Goal: Information Seeking & Learning: Find specific fact

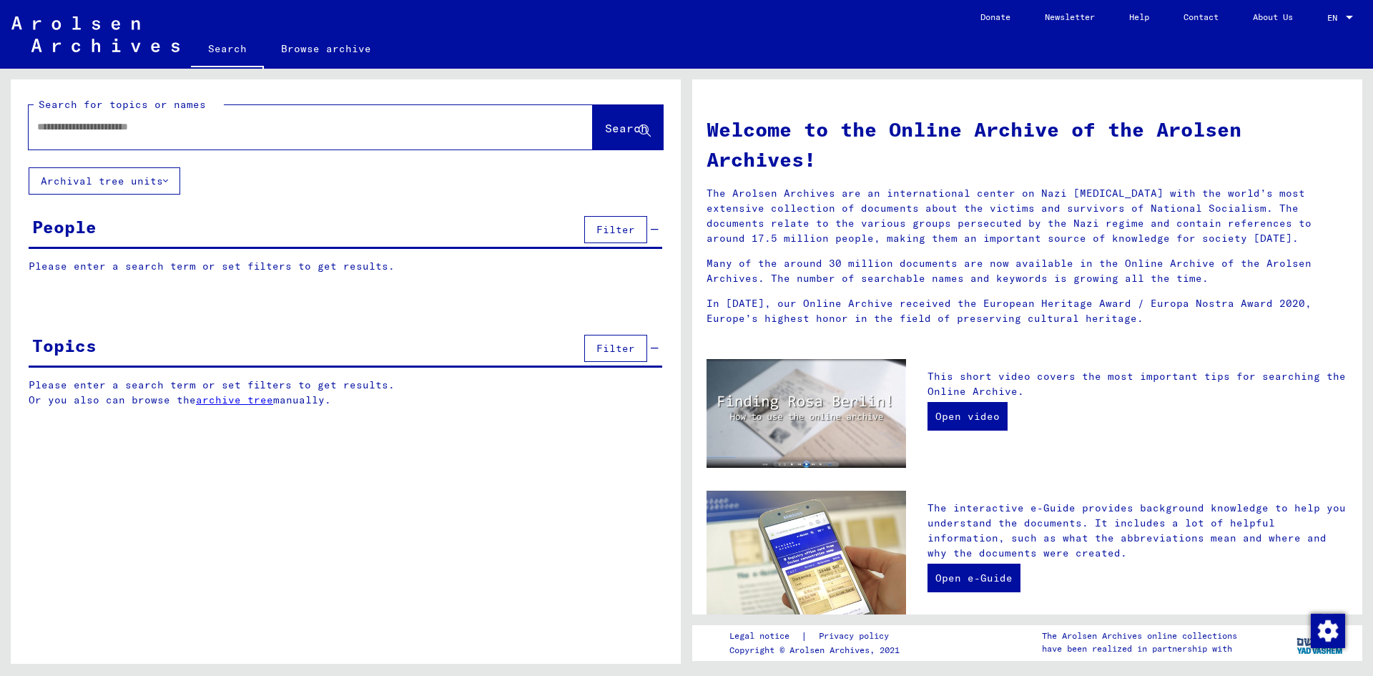
click at [95, 141] on div at bounding box center [289, 127] width 521 height 32
click at [97, 129] on input "text" at bounding box center [293, 126] width 513 height 15
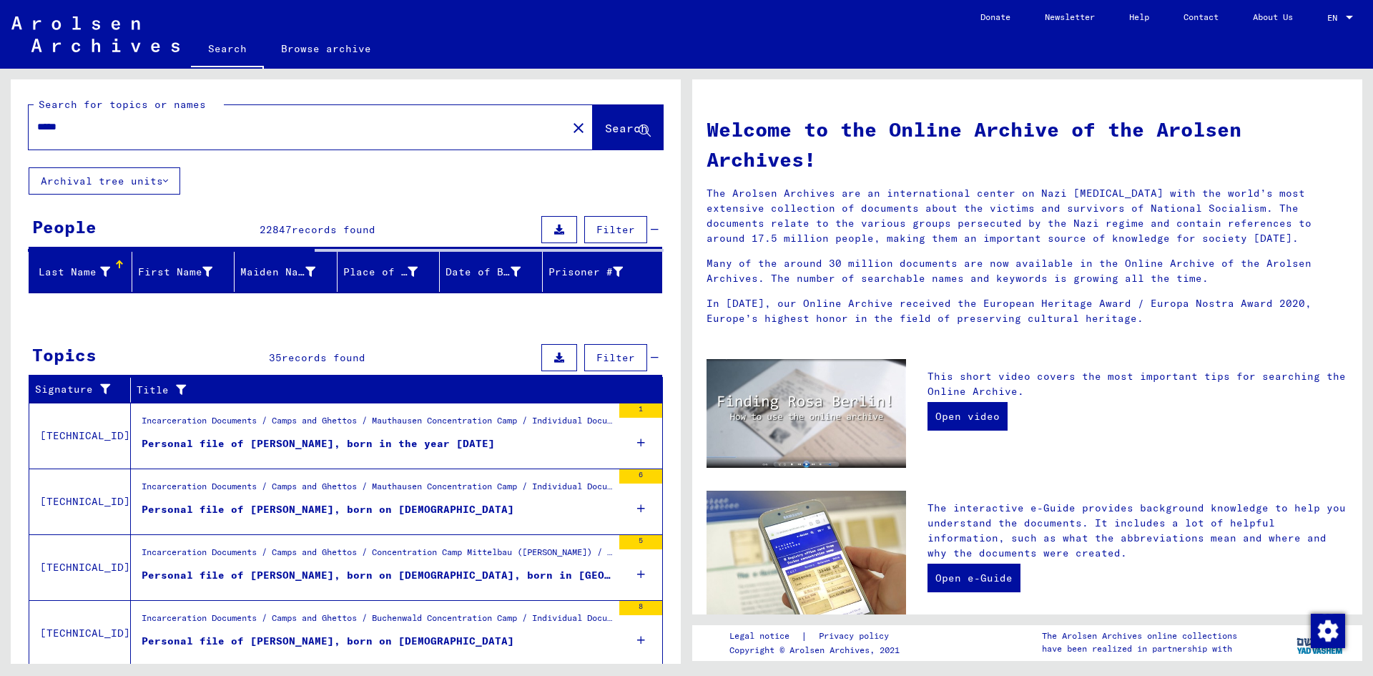
click at [142, 123] on input "*****" at bounding box center [293, 126] width 513 height 15
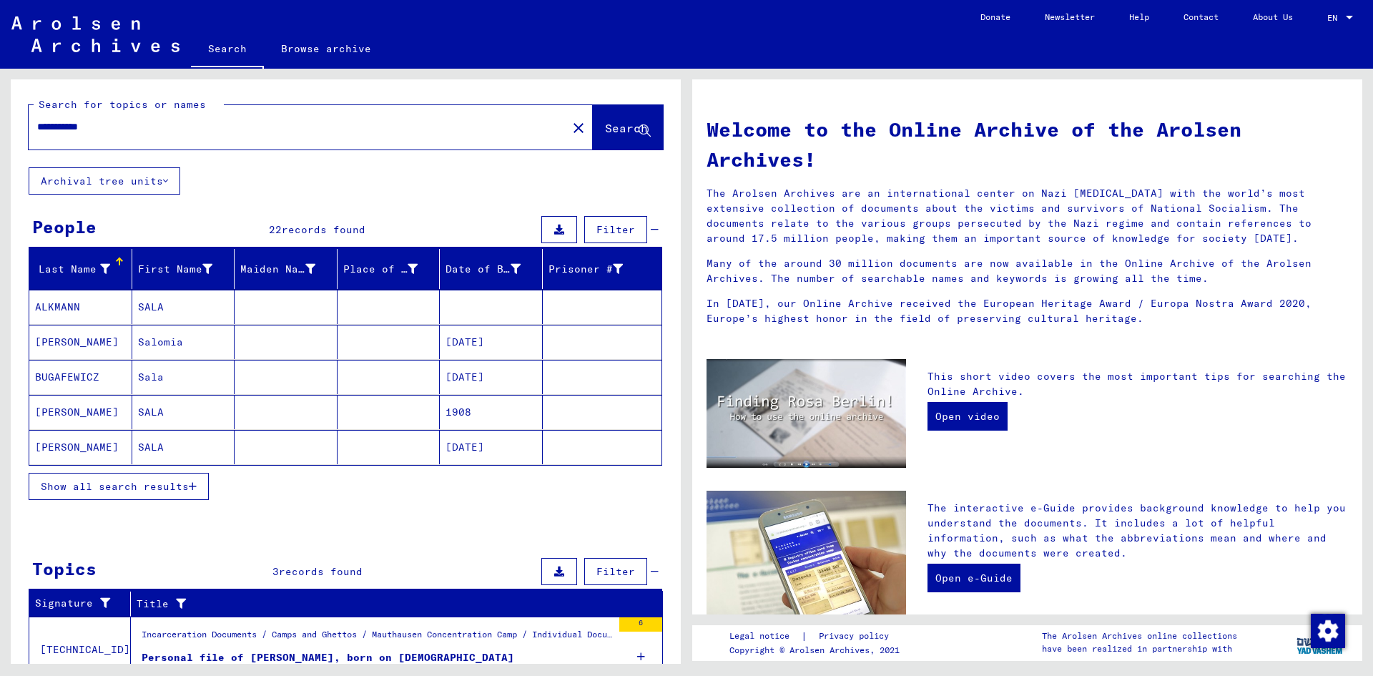
click at [192, 484] on icon "button" at bounding box center [193, 486] width 8 height 10
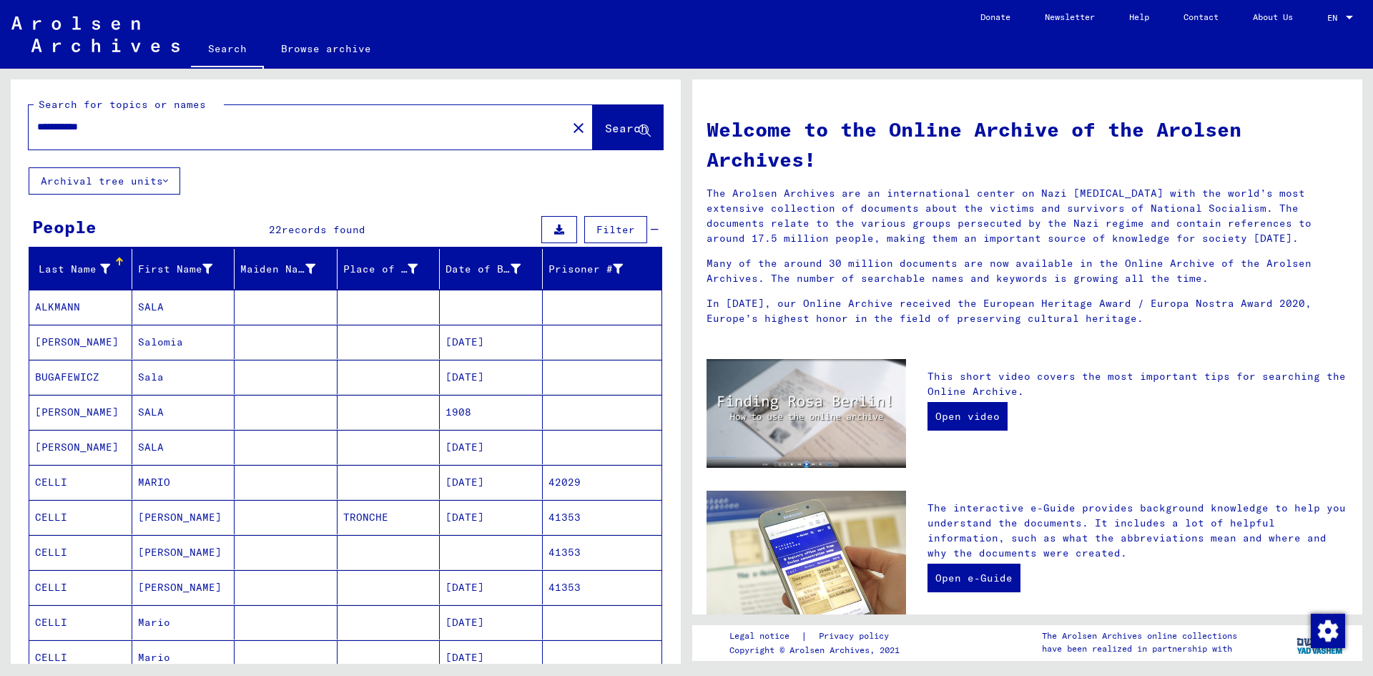
click at [389, 343] on mat-cell at bounding box center [389, 342] width 103 height 34
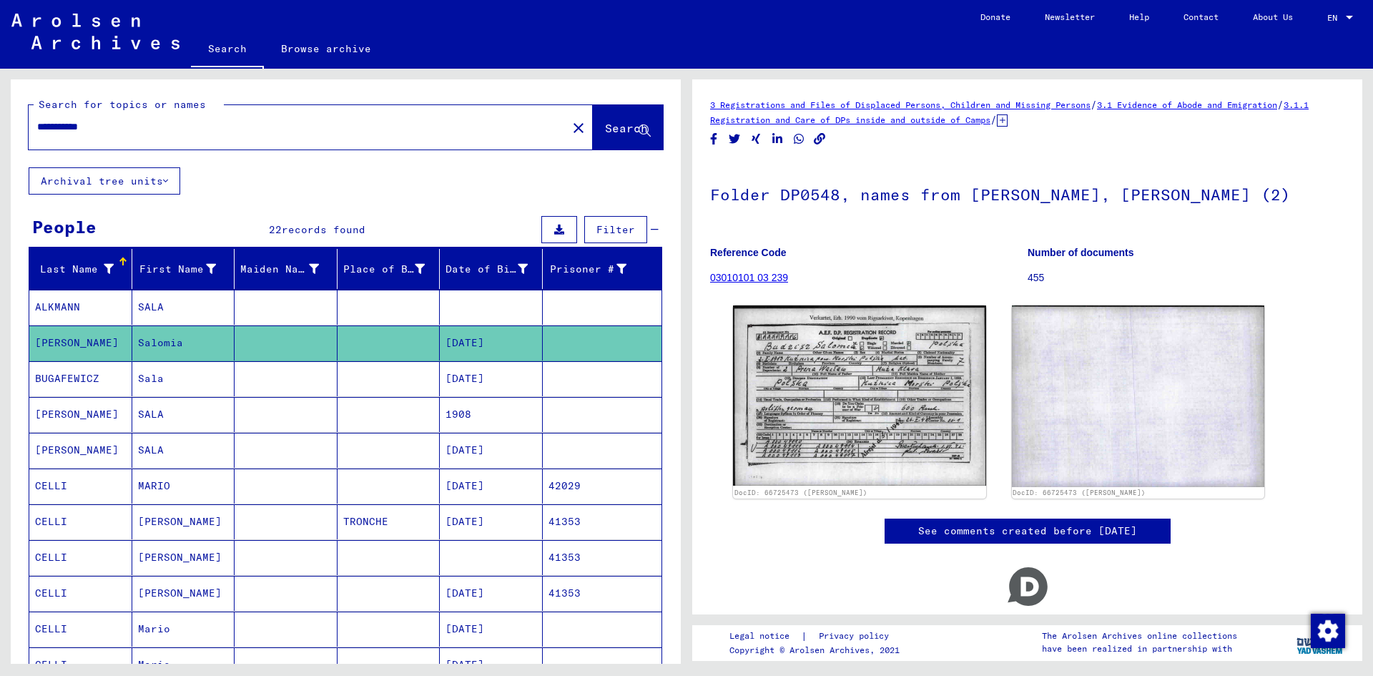
click at [152, 133] on input "**********" at bounding box center [297, 126] width 521 height 15
type input "**********"
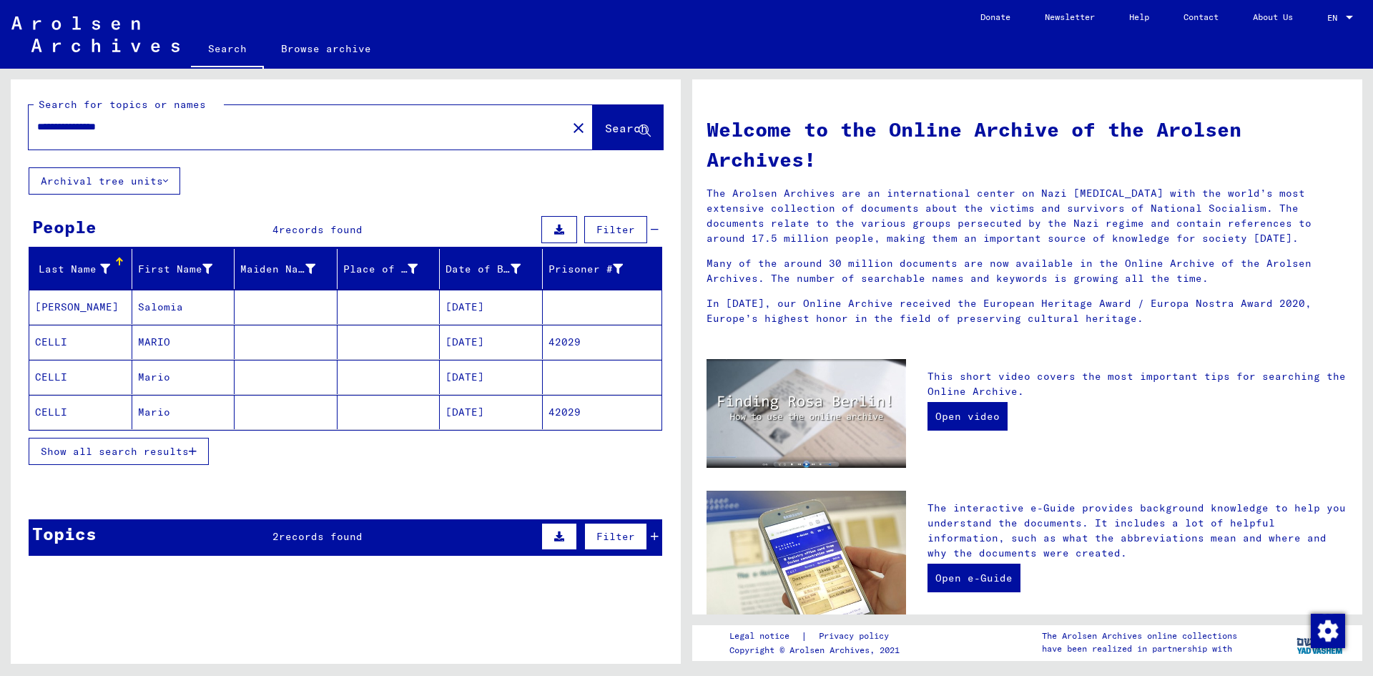
click at [174, 345] on mat-cell "MARIO" at bounding box center [183, 342] width 103 height 34
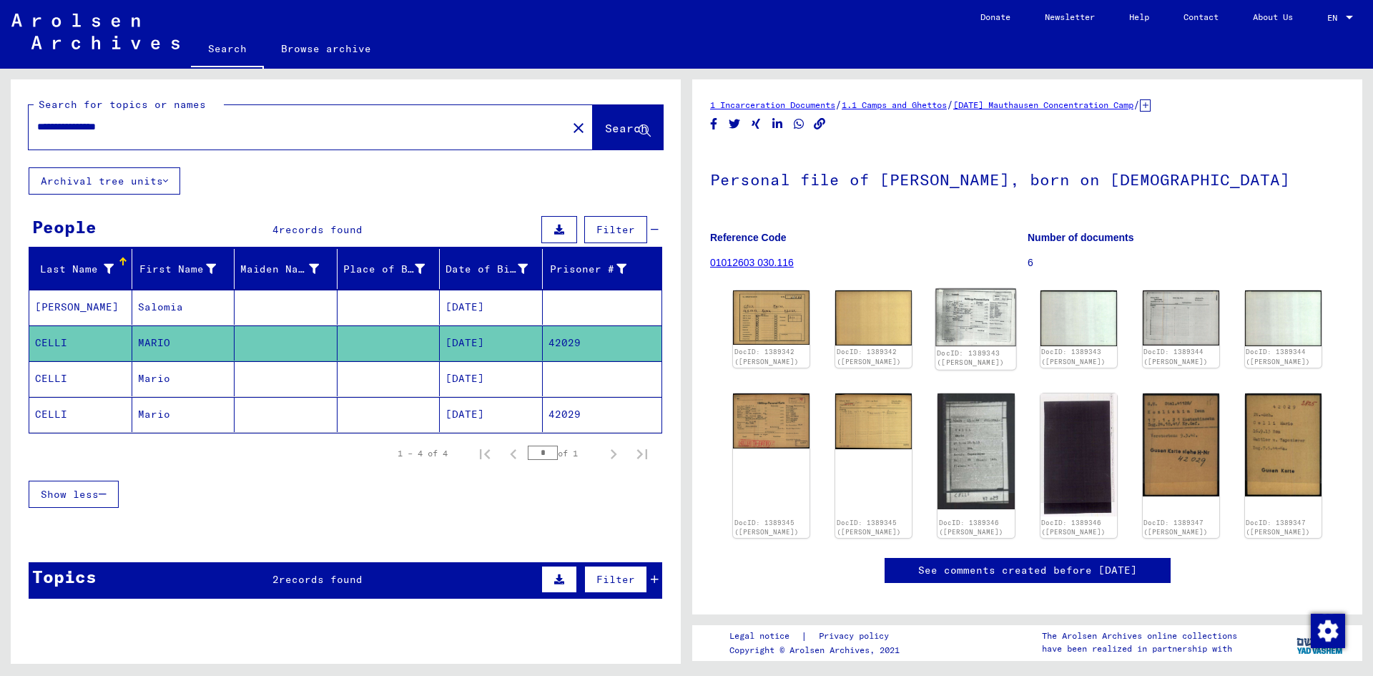
click at [965, 311] on img at bounding box center [976, 317] width 81 height 57
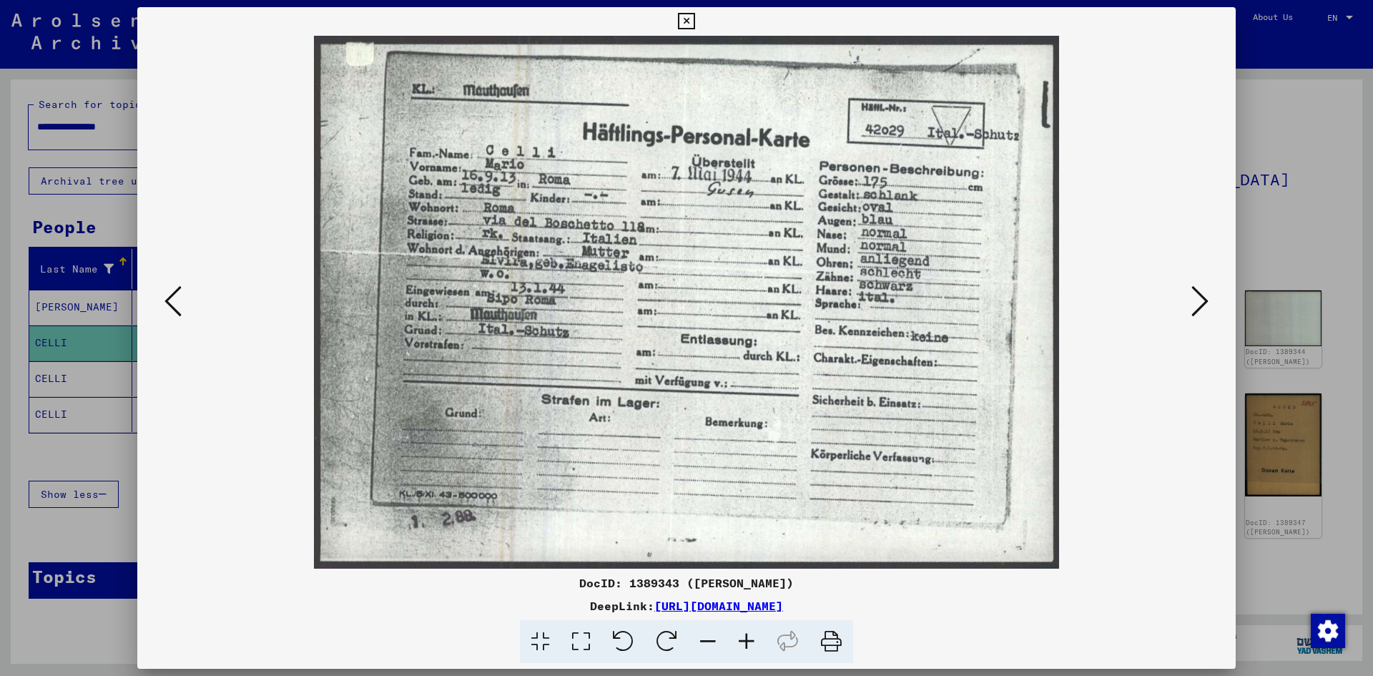
click at [1193, 302] on icon at bounding box center [1199, 301] width 17 height 34
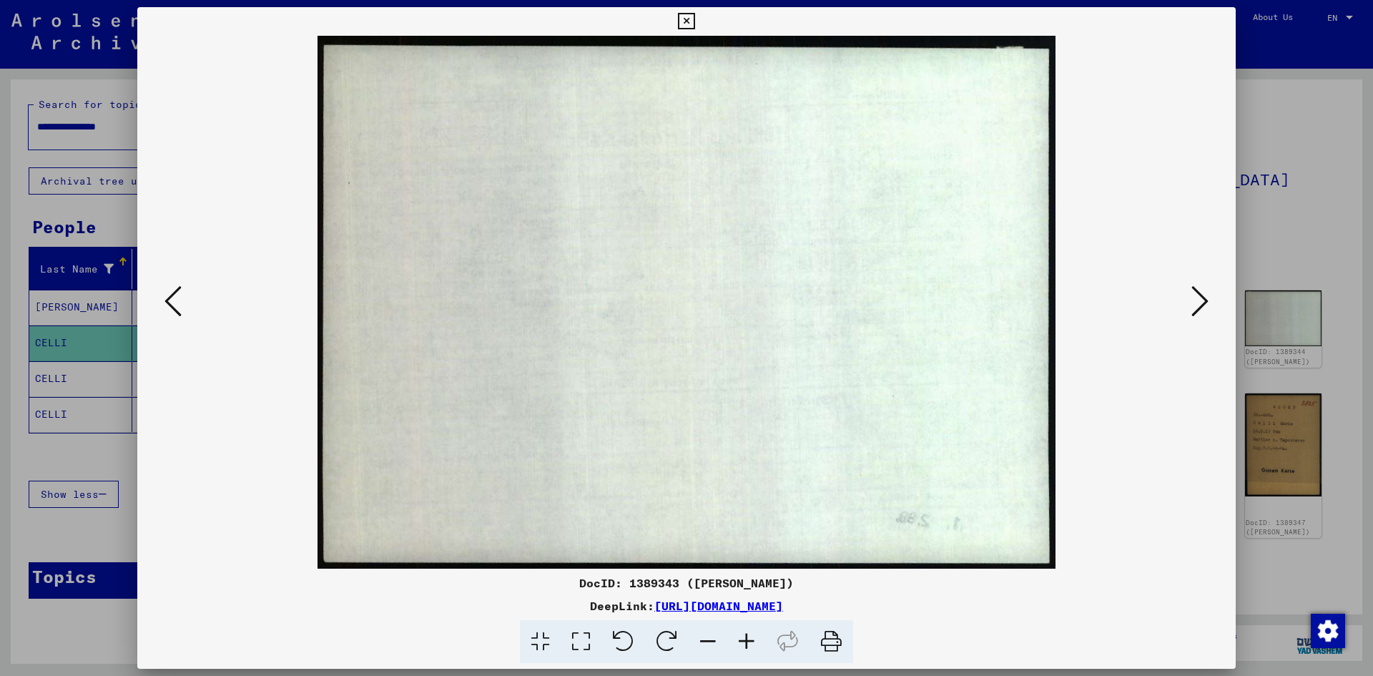
click at [1193, 302] on icon at bounding box center [1199, 301] width 17 height 34
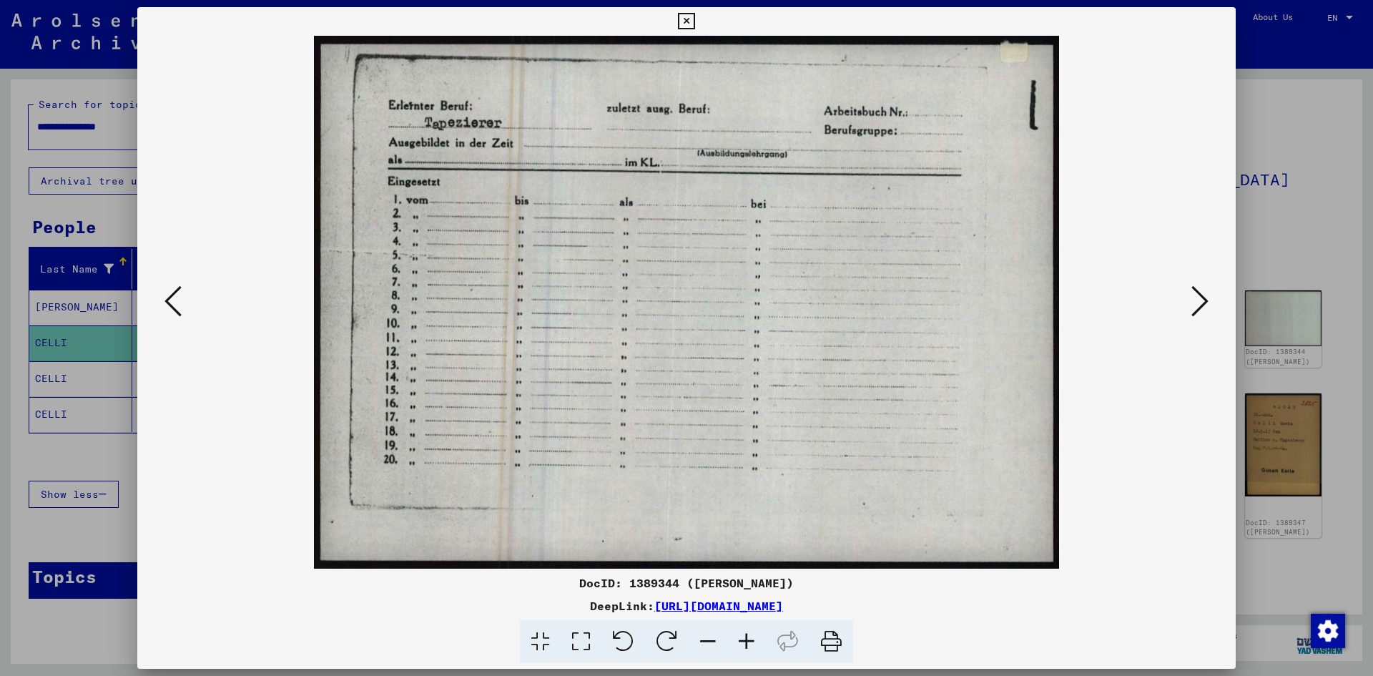
click at [174, 309] on icon at bounding box center [172, 301] width 17 height 34
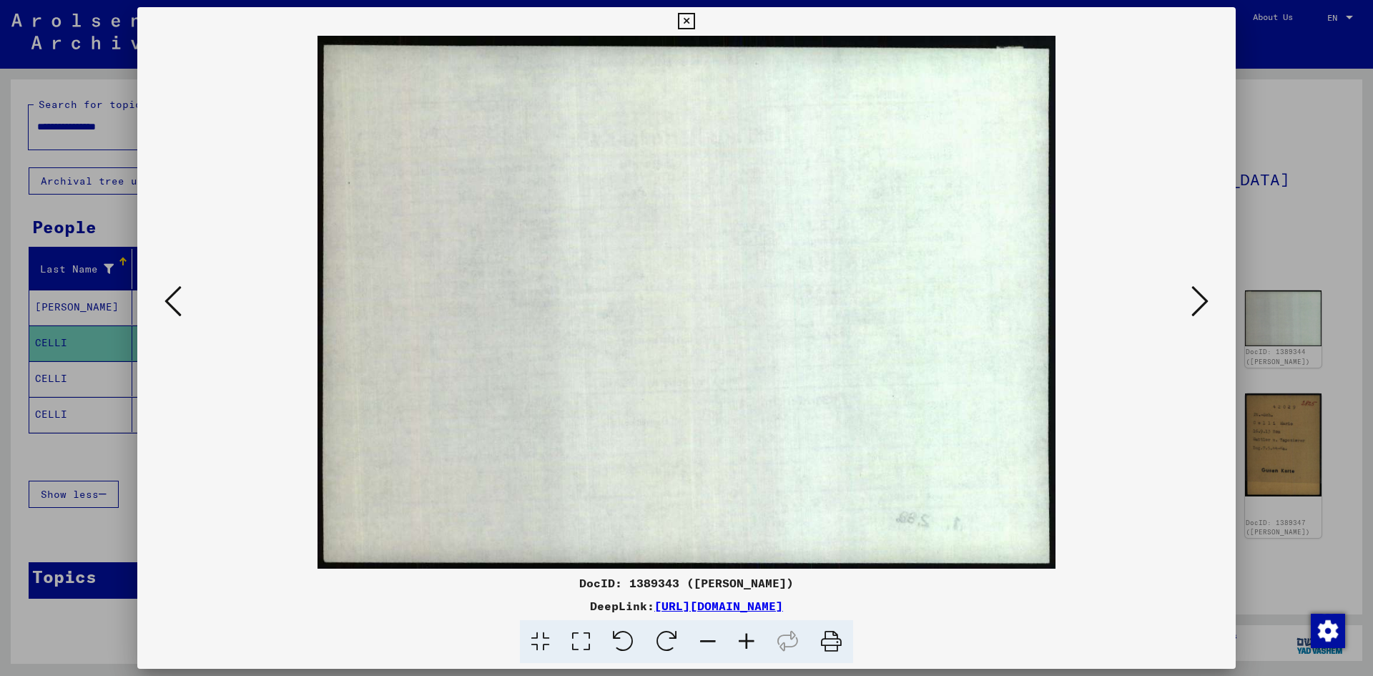
click at [174, 309] on icon at bounding box center [172, 301] width 17 height 34
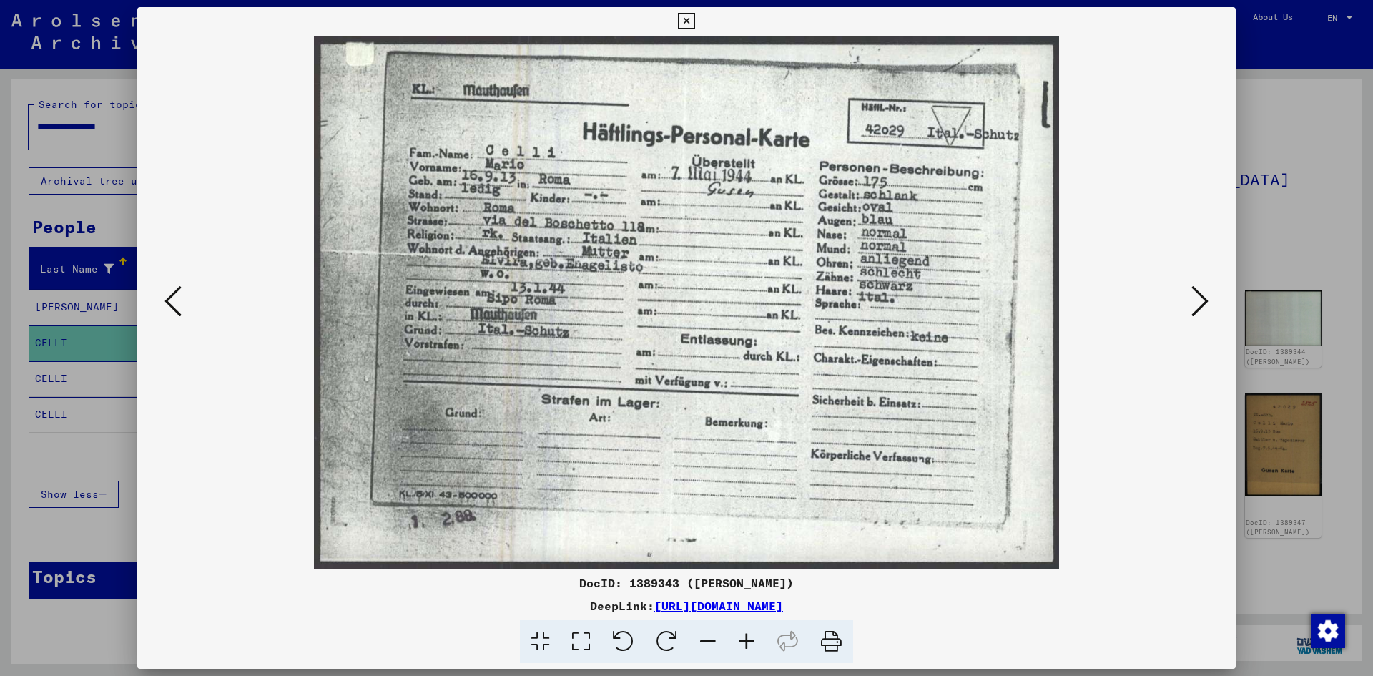
click at [1206, 299] on icon at bounding box center [1199, 301] width 17 height 34
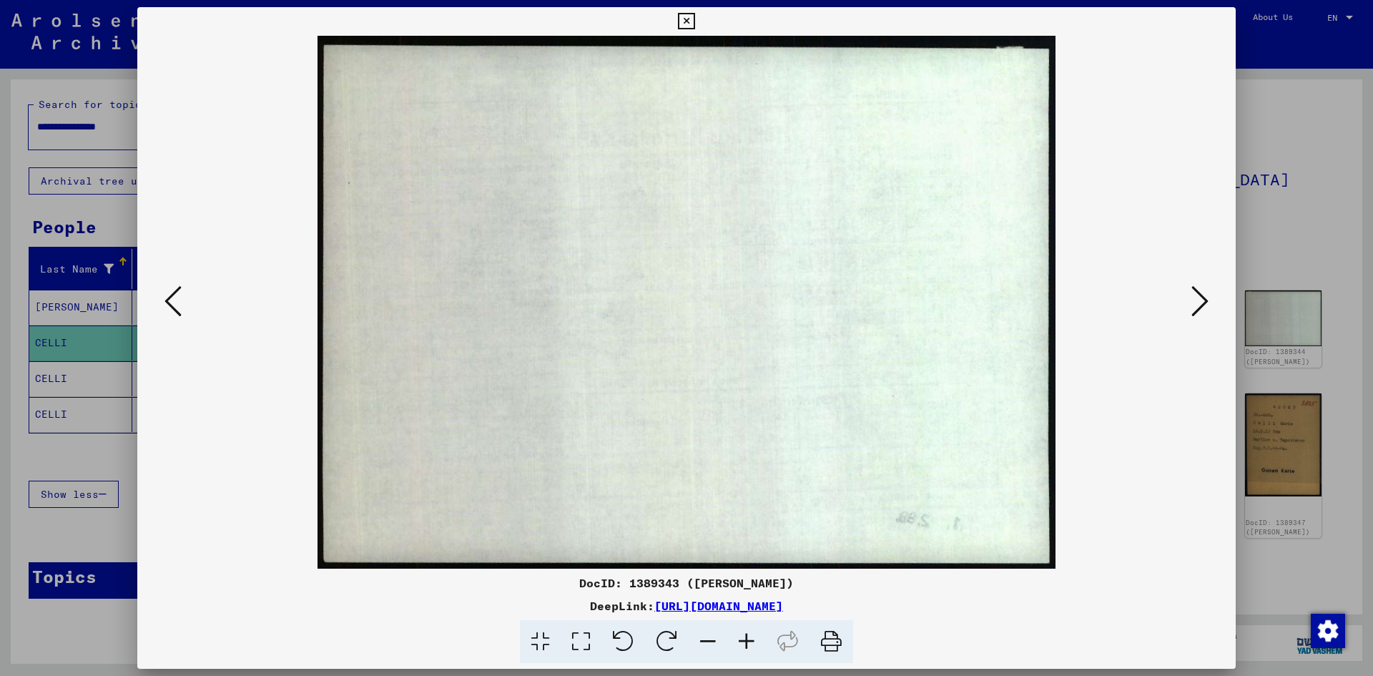
click at [1206, 299] on icon at bounding box center [1199, 301] width 17 height 34
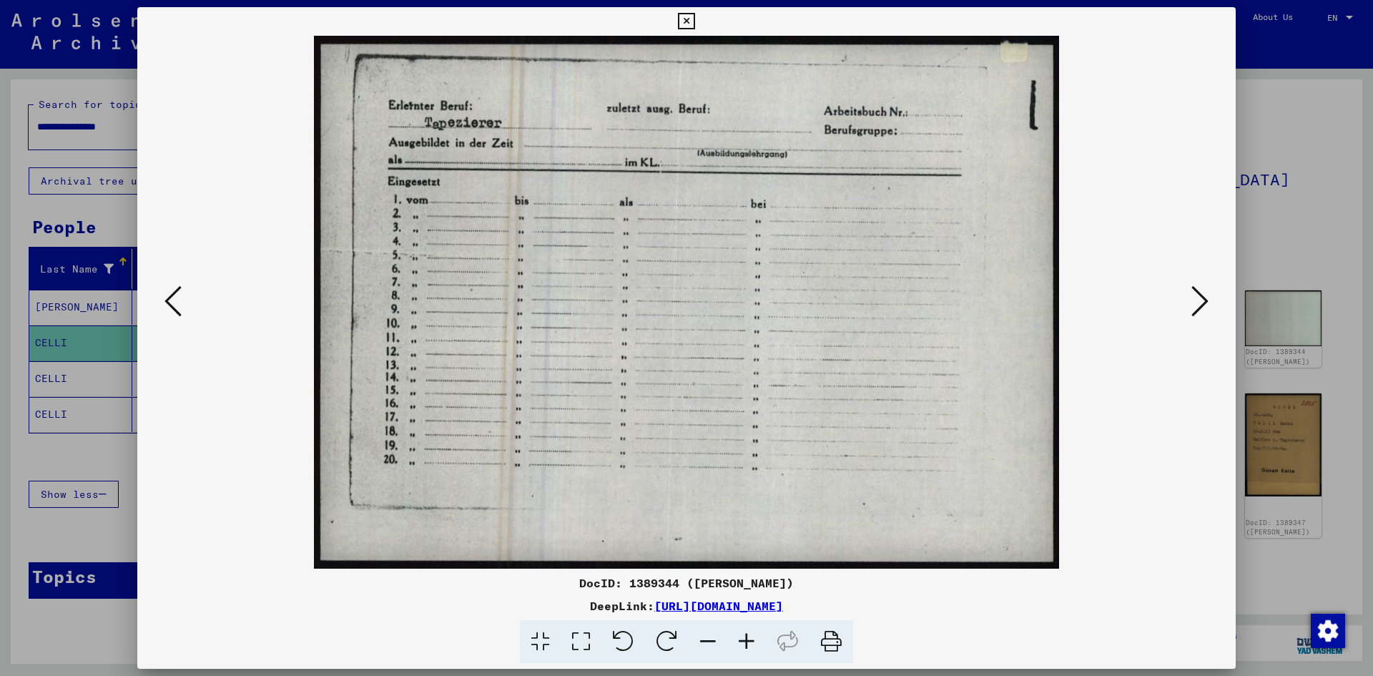
click at [1206, 299] on icon at bounding box center [1199, 301] width 17 height 34
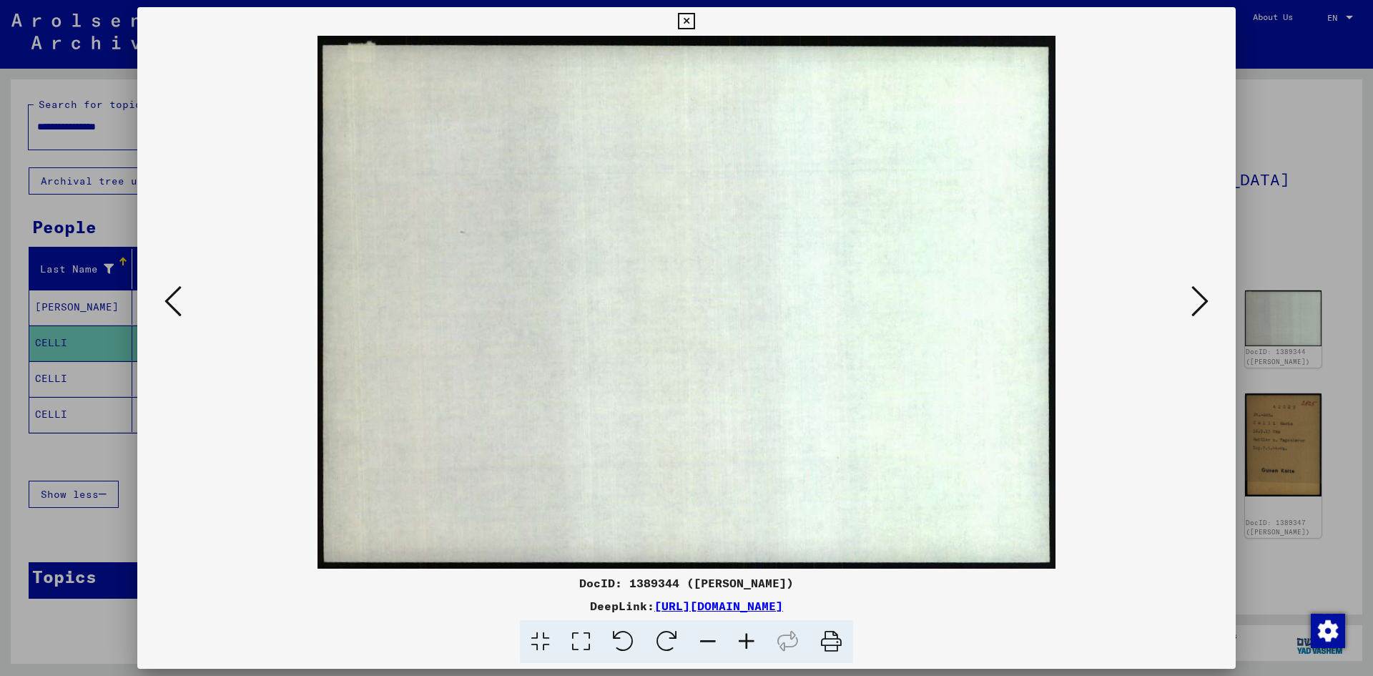
click at [1206, 299] on icon at bounding box center [1199, 301] width 17 height 34
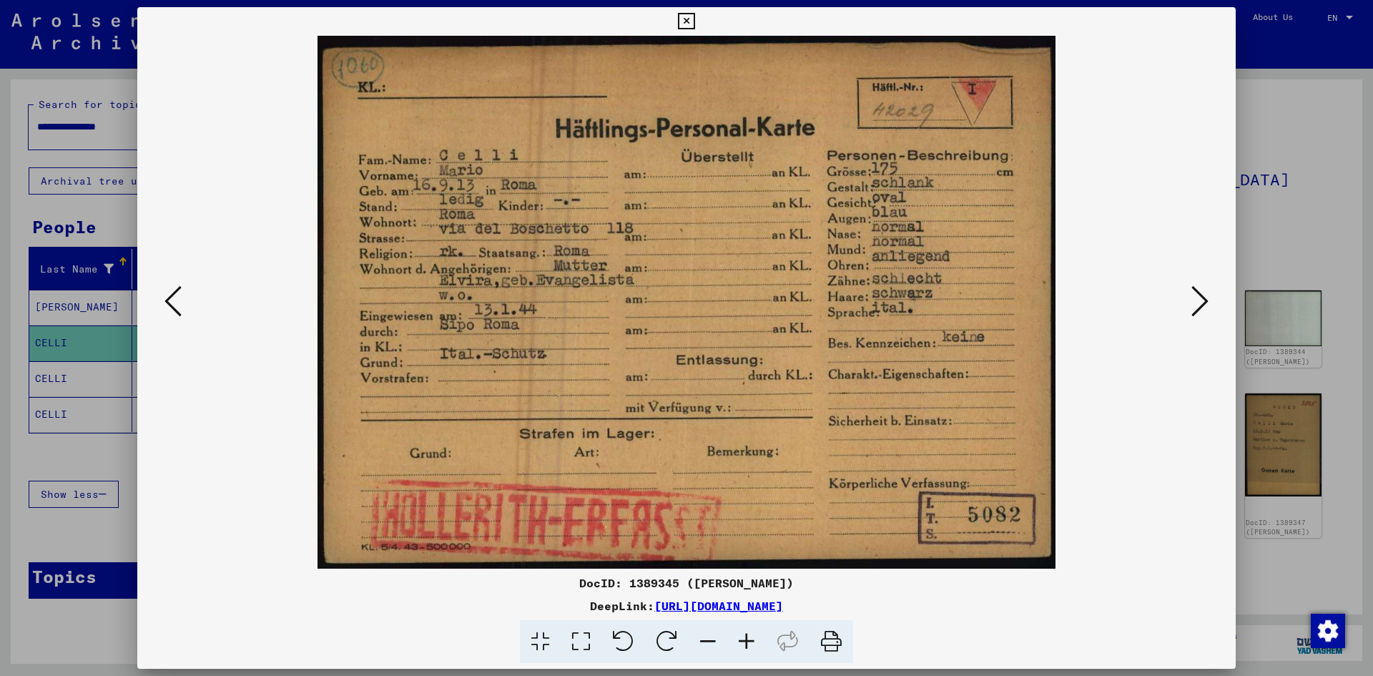
drag, startPoint x: 1206, startPoint y: 299, endPoint x: 1202, endPoint y: 287, distance: 12.7
click at [1202, 287] on icon at bounding box center [1199, 301] width 17 height 34
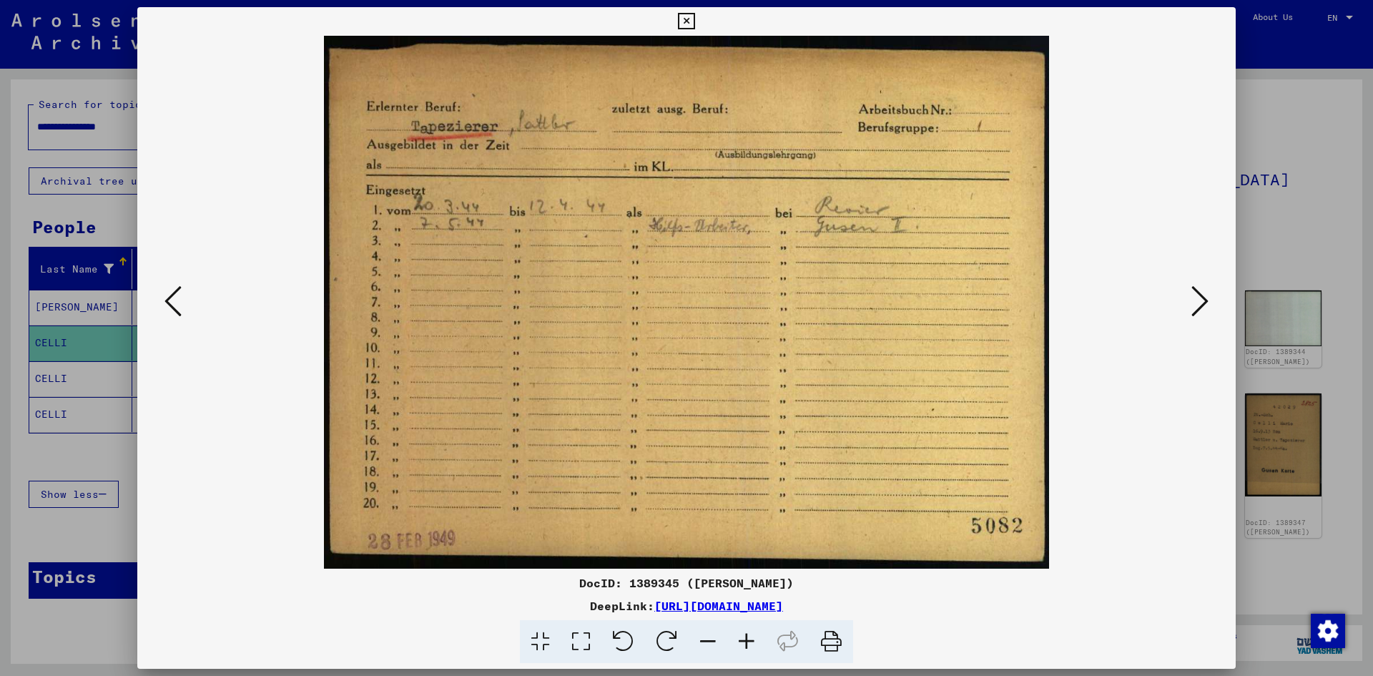
click at [1191, 300] on icon at bounding box center [1199, 301] width 17 height 34
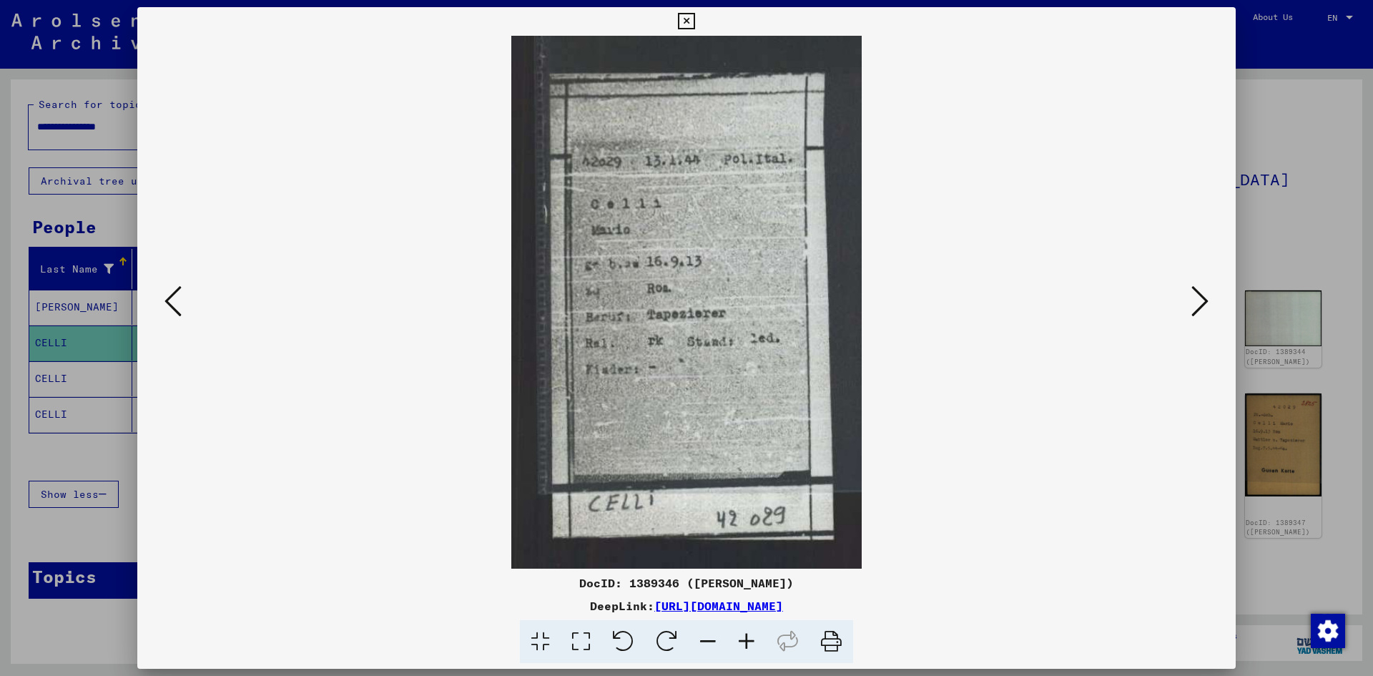
click at [1191, 300] on icon at bounding box center [1199, 301] width 17 height 34
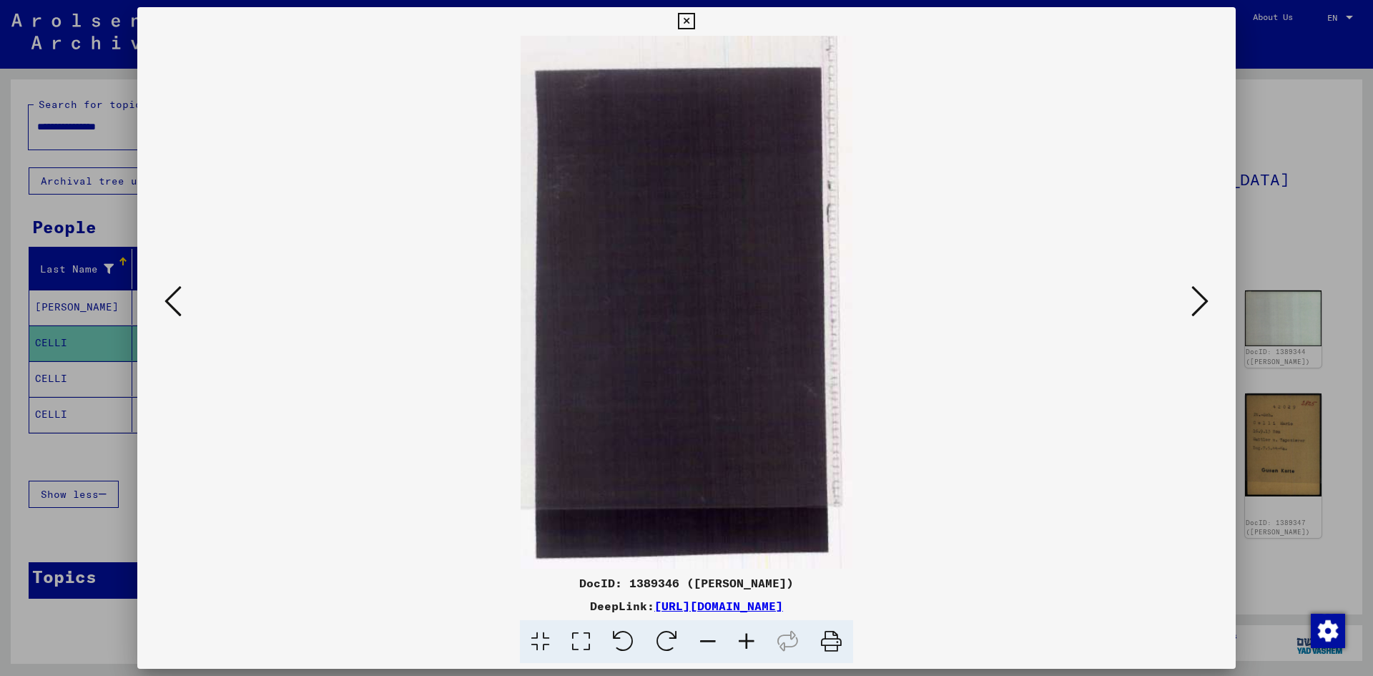
click at [1192, 301] on icon at bounding box center [1199, 301] width 17 height 34
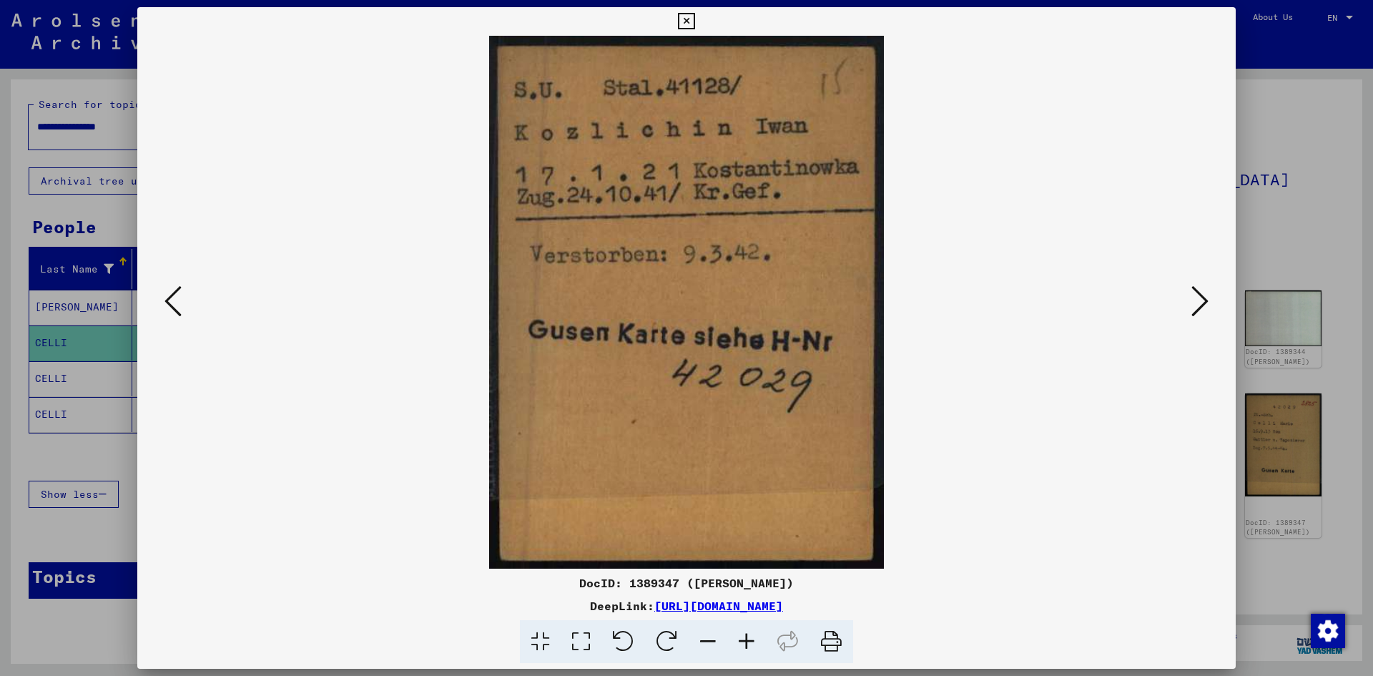
click at [1192, 301] on icon at bounding box center [1199, 301] width 17 height 34
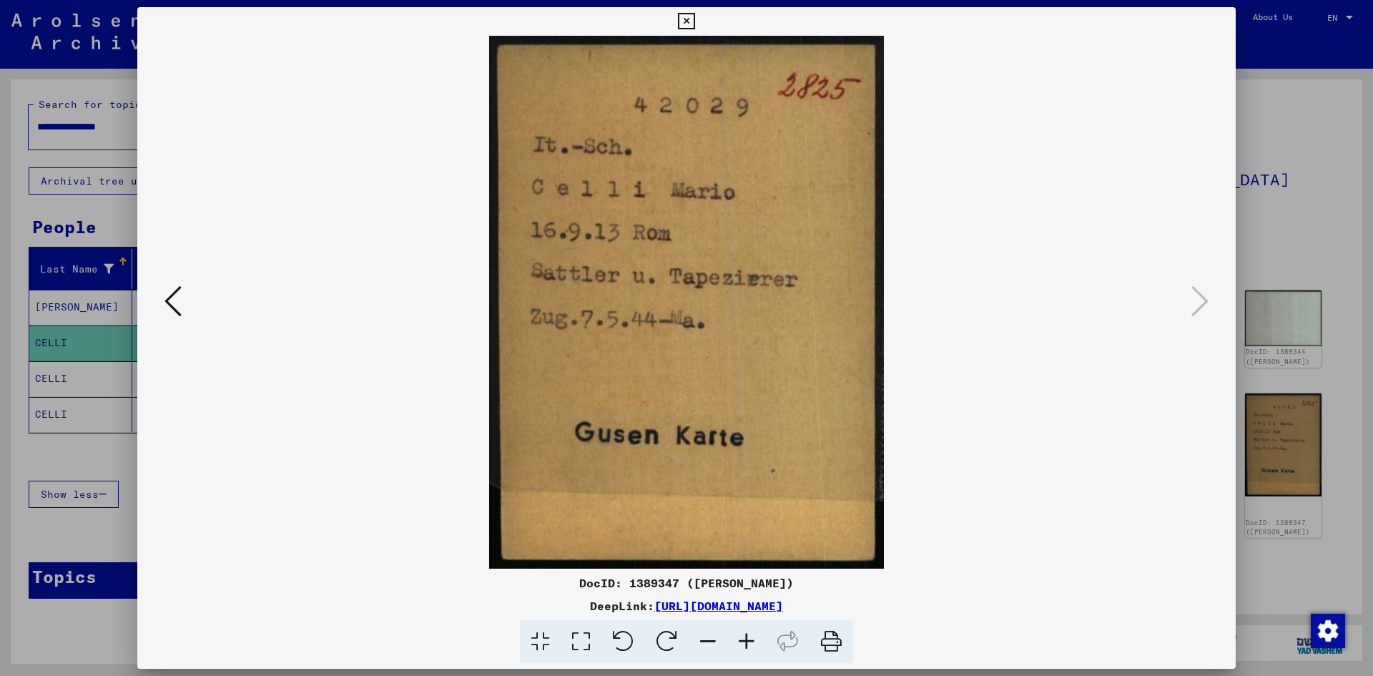
click at [684, 27] on icon at bounding box center [686, 21] width 16 height 17
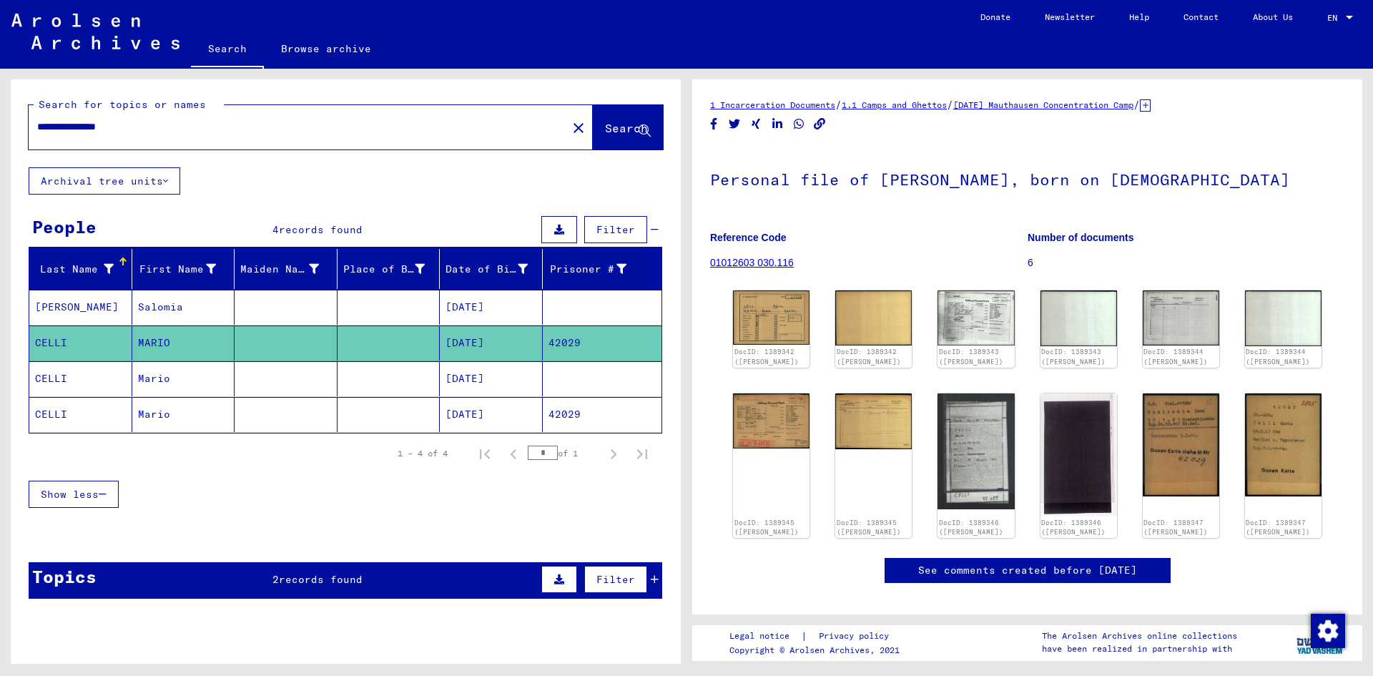
drag, startPoint x: 459, startPoint y: 407, endPoint x: 478, endPoint y: 408, distance: 18.6
click at [459, 407] on mat-cell "[DATE]" at bounding box center [491, 414] width 103 height 35
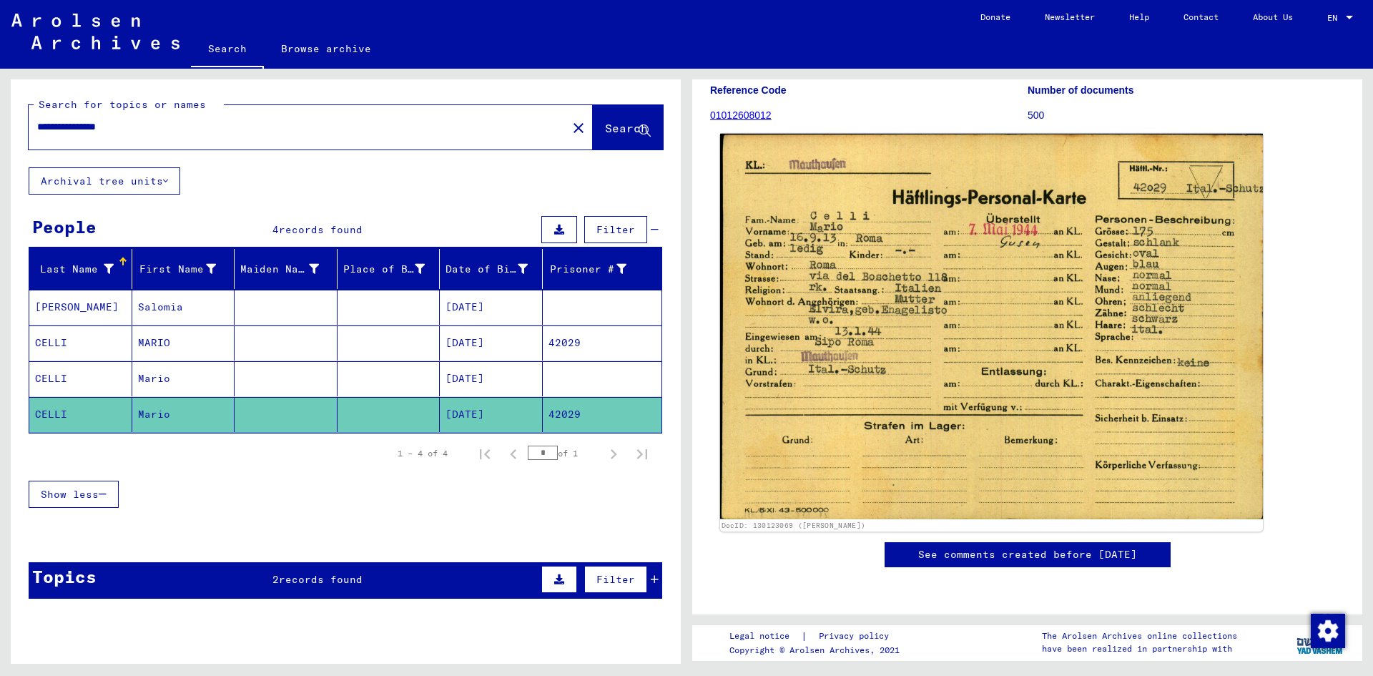
scroll to position [358, 0]
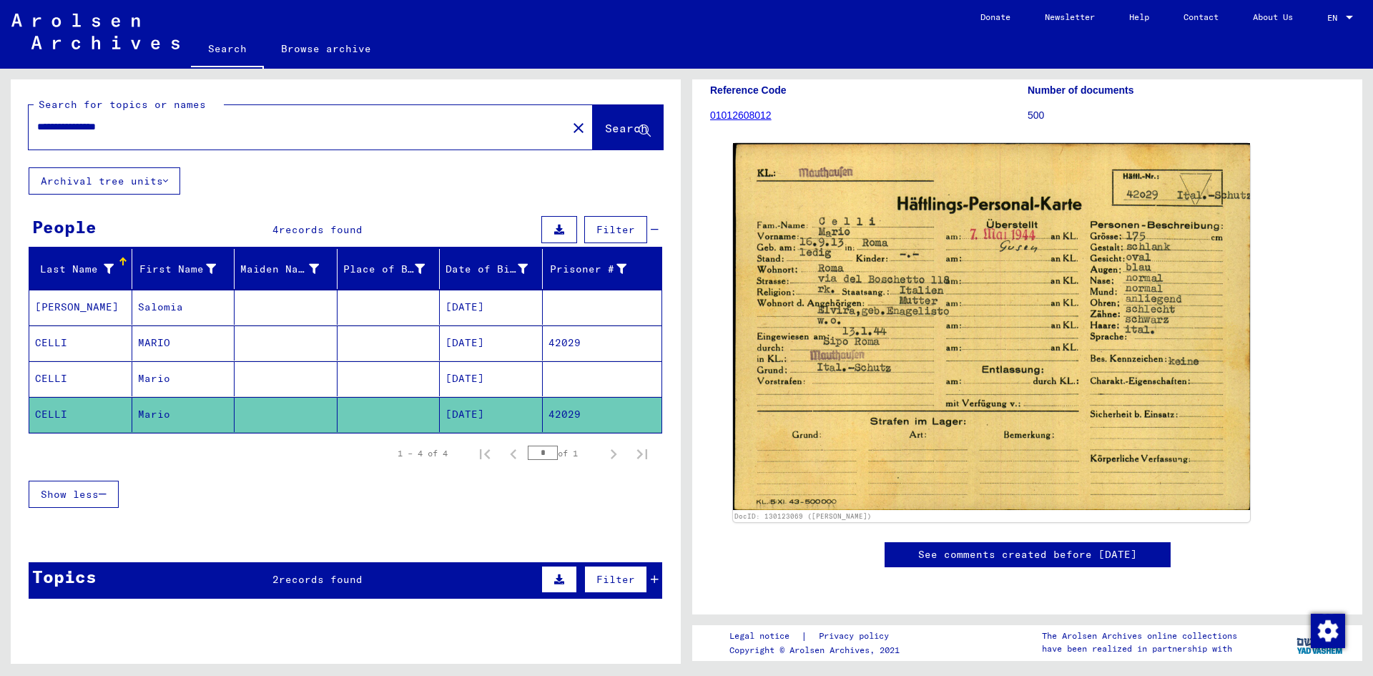
click at [441, 397] on mat-cell "[DATE]" at bounding box center [491, 414] width 103 height 35
click at [468, 381] on mat-cell "[DATE]" at bounding box center [491, 378] width 103 height 35
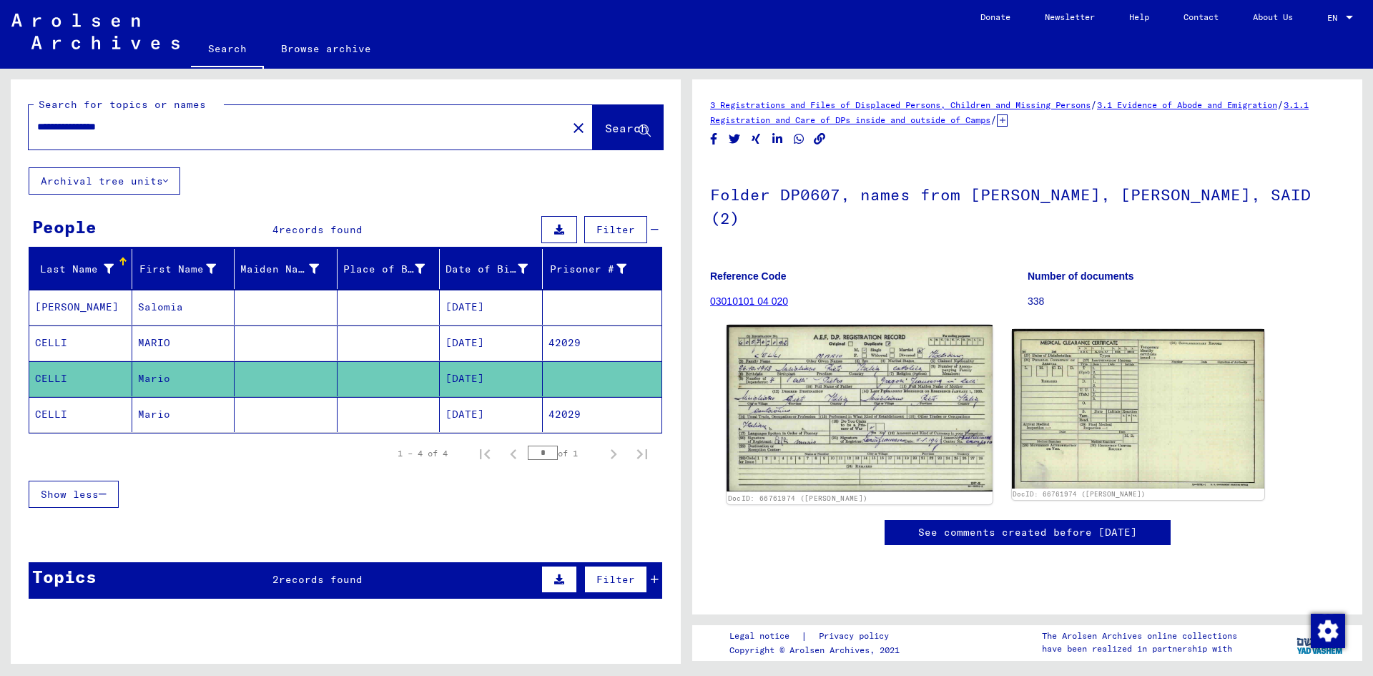
click at [801, 382] on img at bounding box center [859, 408] width 265 height 167
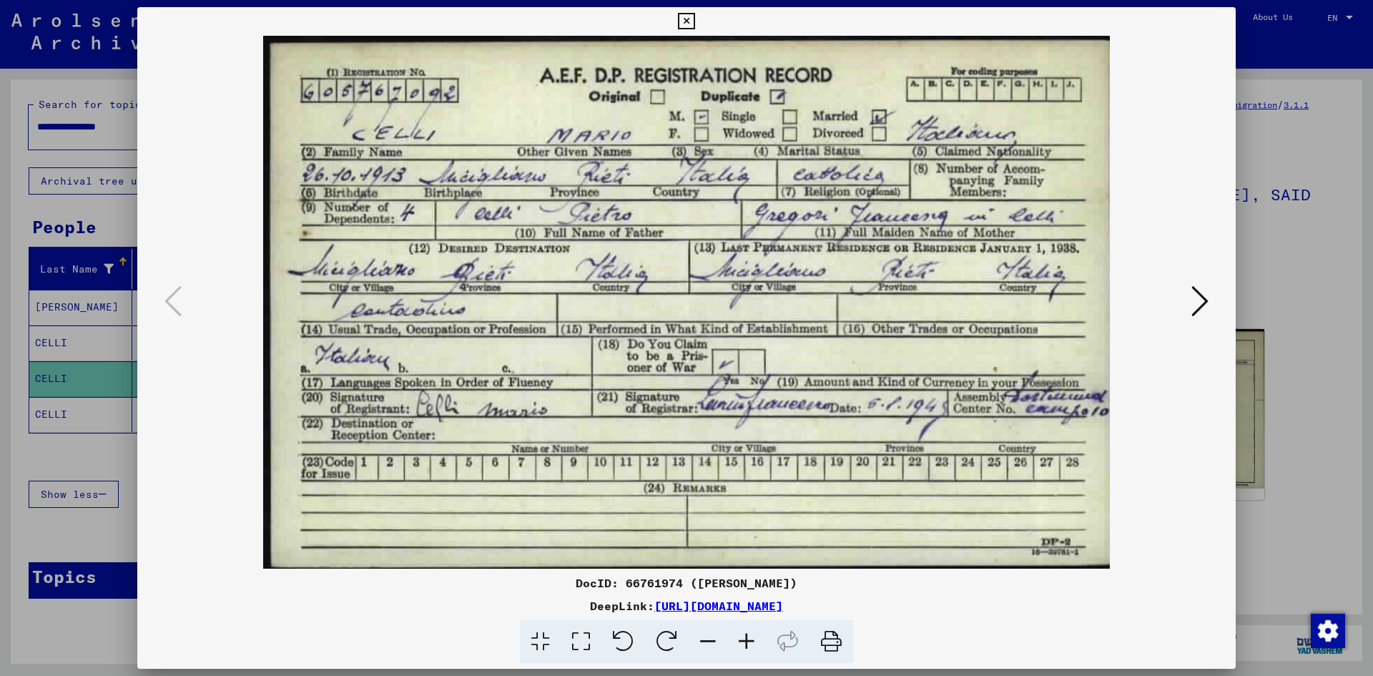
drag, startPoint x: 536, startPoint y: 306, endPoint x: 527, endPoint y: 299, distance: 11.7
drag, startPoint x: 527, startPoint y: 299, endPoint x: 516, endPoint y: 285, distance: 17.8
click at [516, 285] on img at bounding box center [686, 302] width 1001 height 533
click at [1192, 308] on icon at bounding box center [1199, 301] width 17 height 34
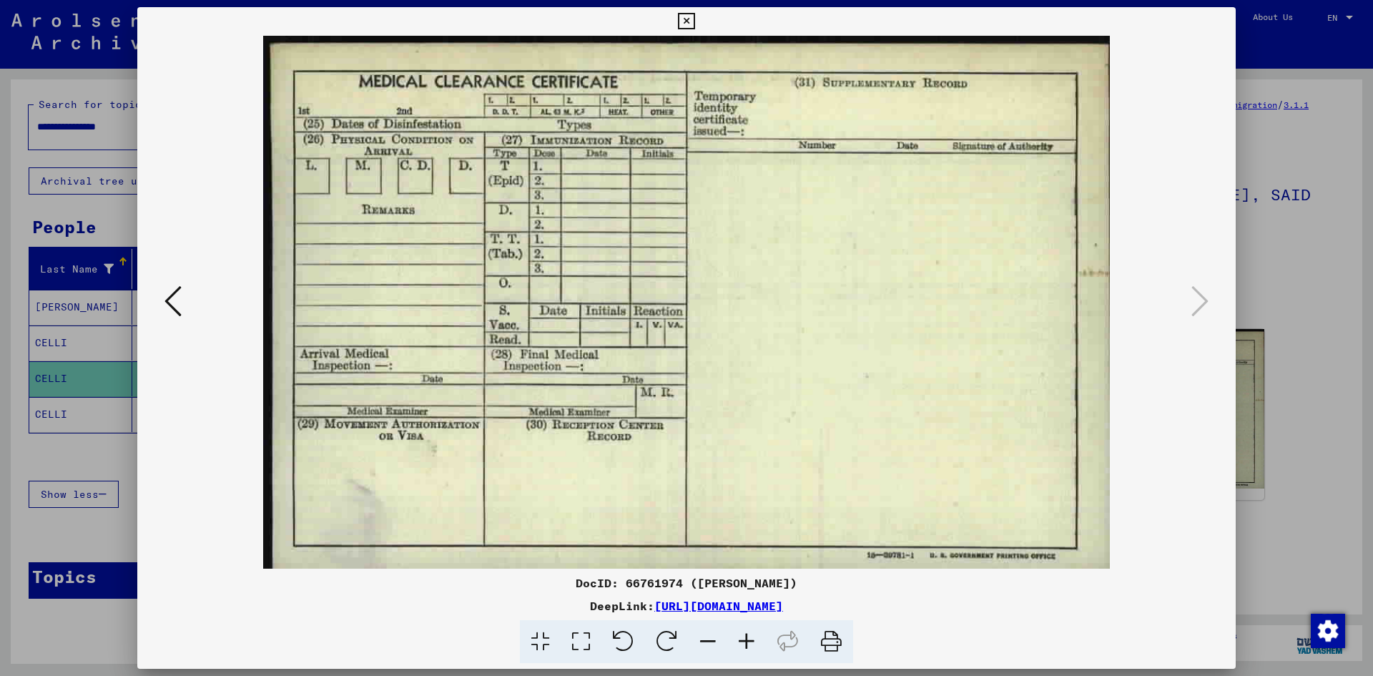
click at [686, 27] on icon at bounding box center [686, 21] width 16 height 17
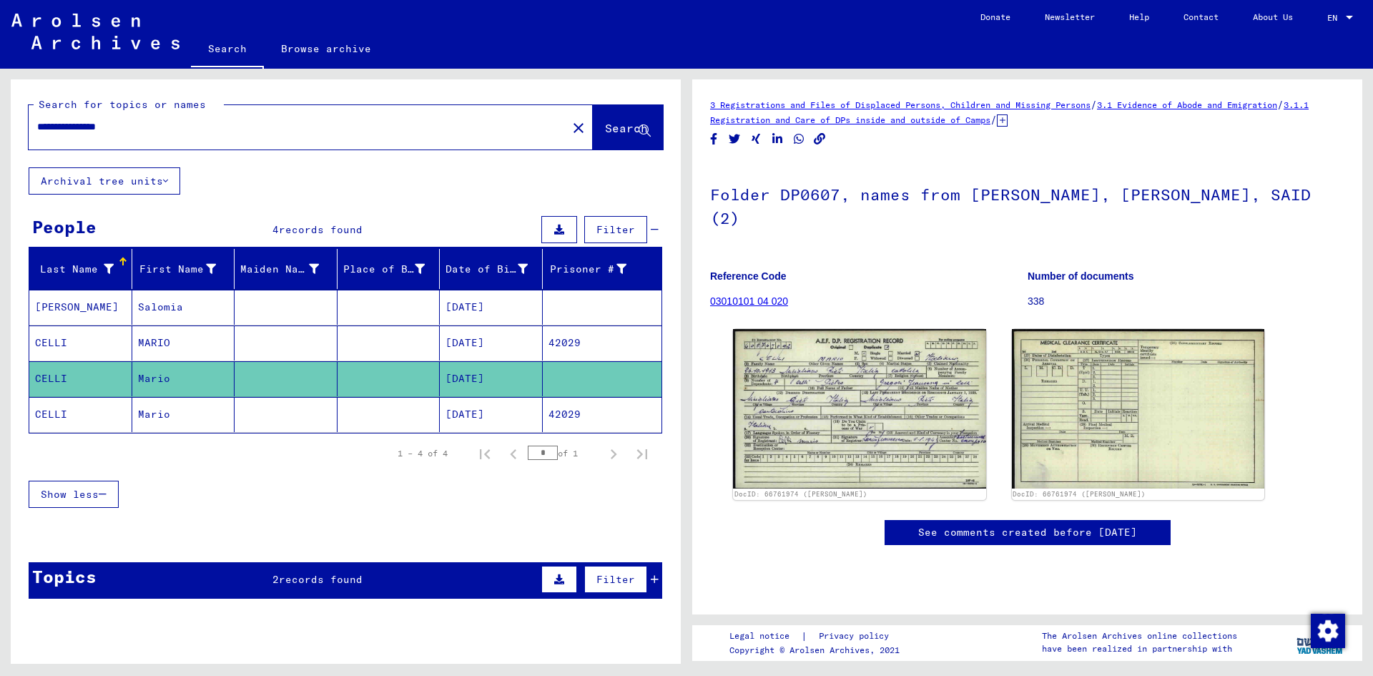
click at [144, 323] on mat-cell "Salomia" at bounding box center [183, 307] width 103 height 35
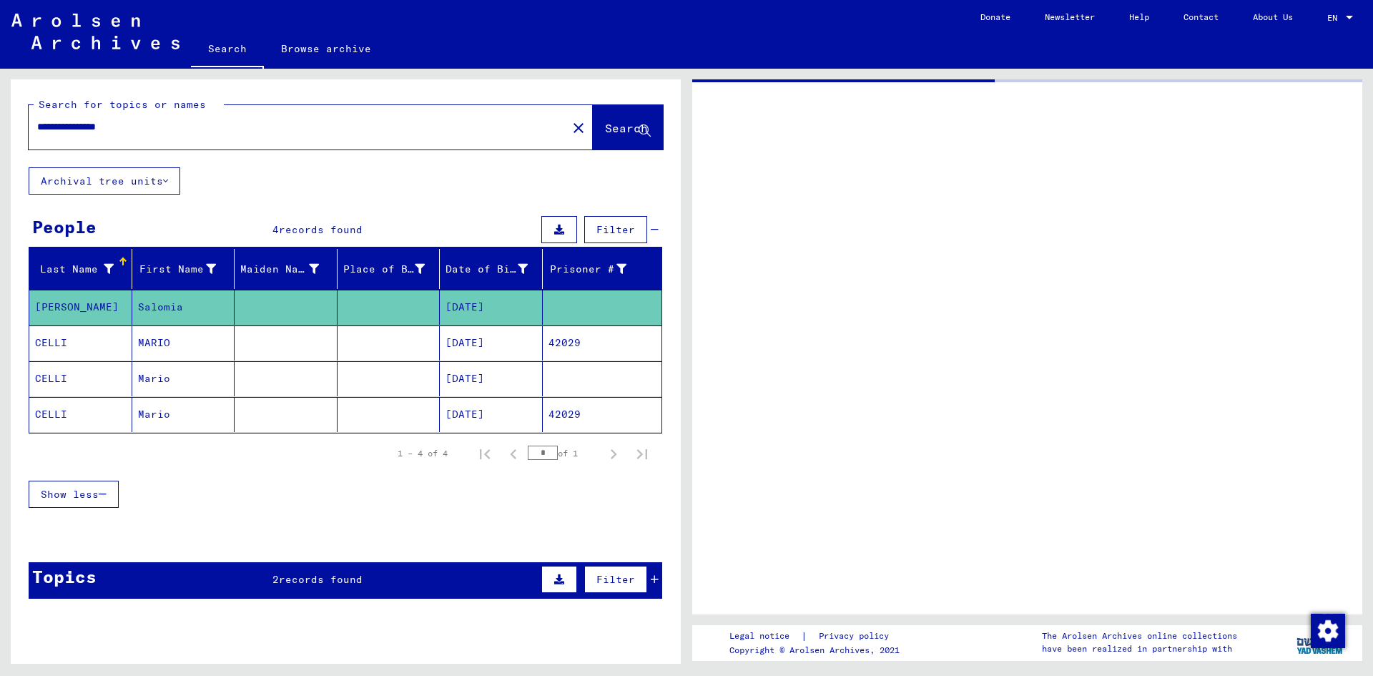
click at [151, 350] on mat-cell "MARIO" at bounding box center [183, 342] width 103 height 35
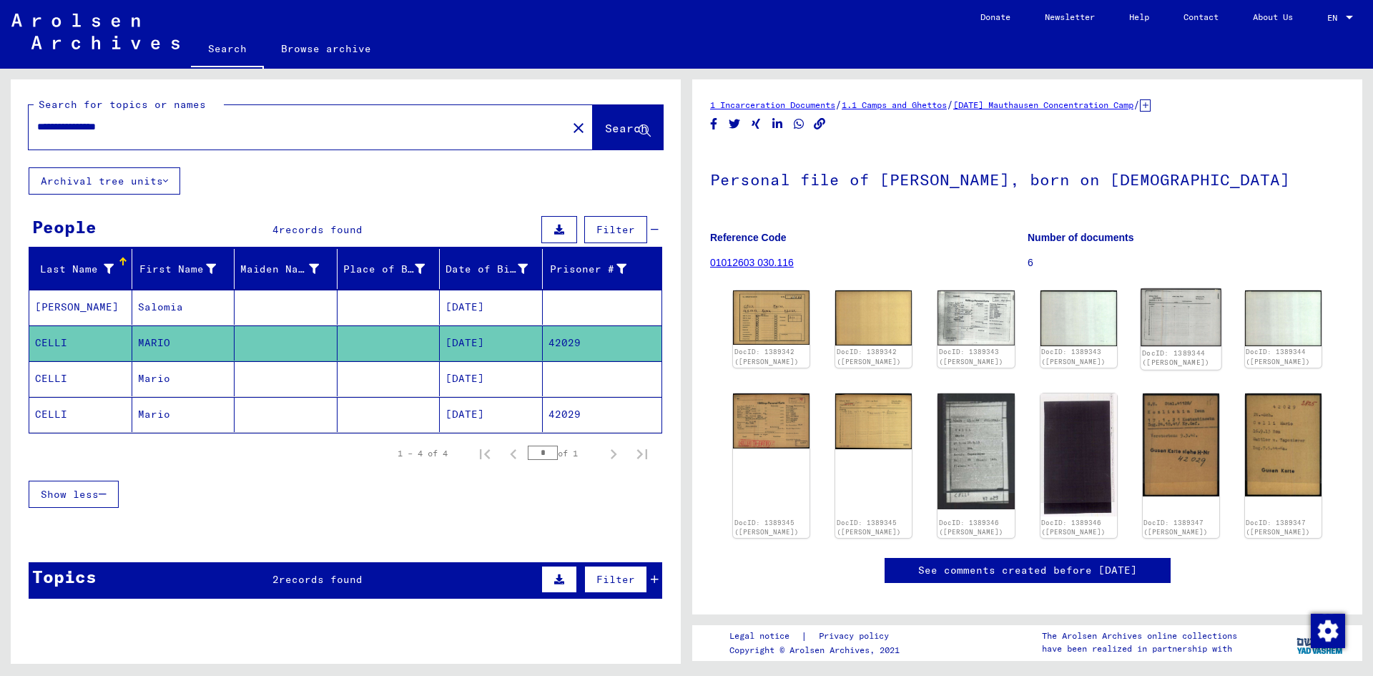
click at [1166, 310] on img at bounding box center [1181, 317] width 81 height 57
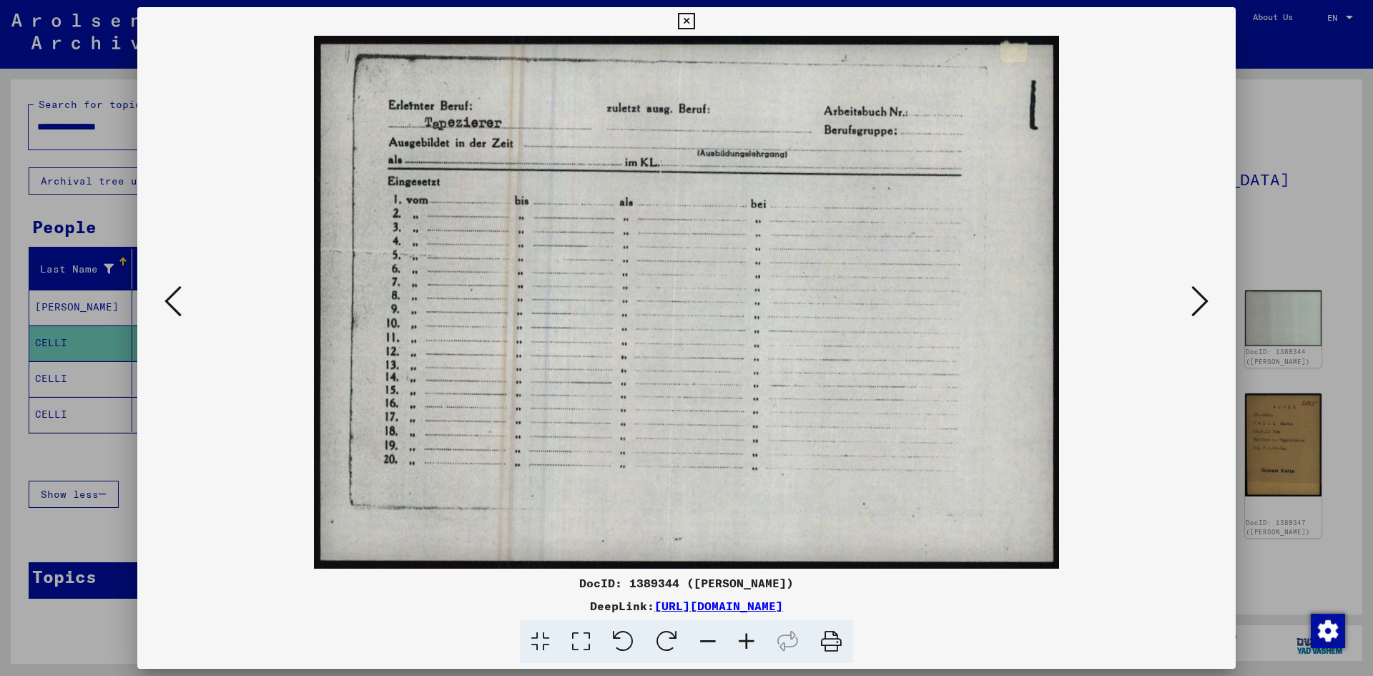
click at [1198, 302] on icon at bounding box center [1199, 301] width 17 height 34
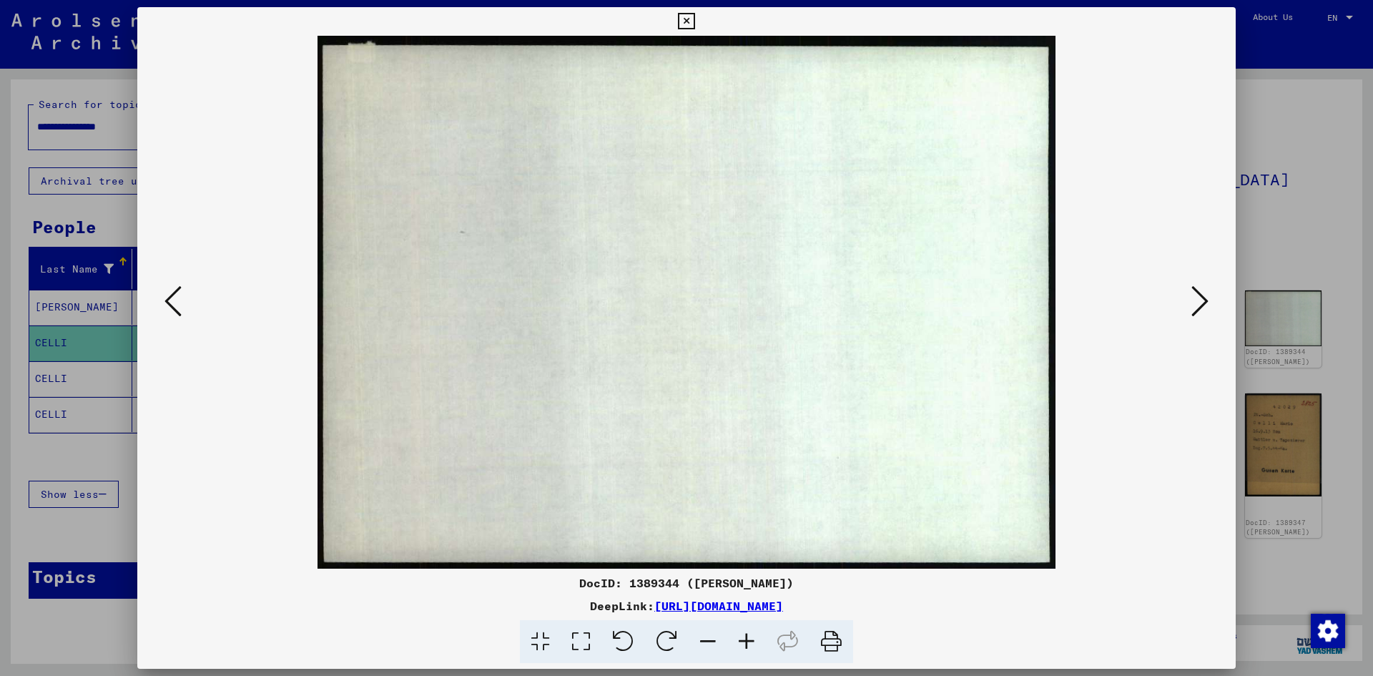
click at [1198, 302] on icon at bounding box center [1199, 301] width 17 height 34
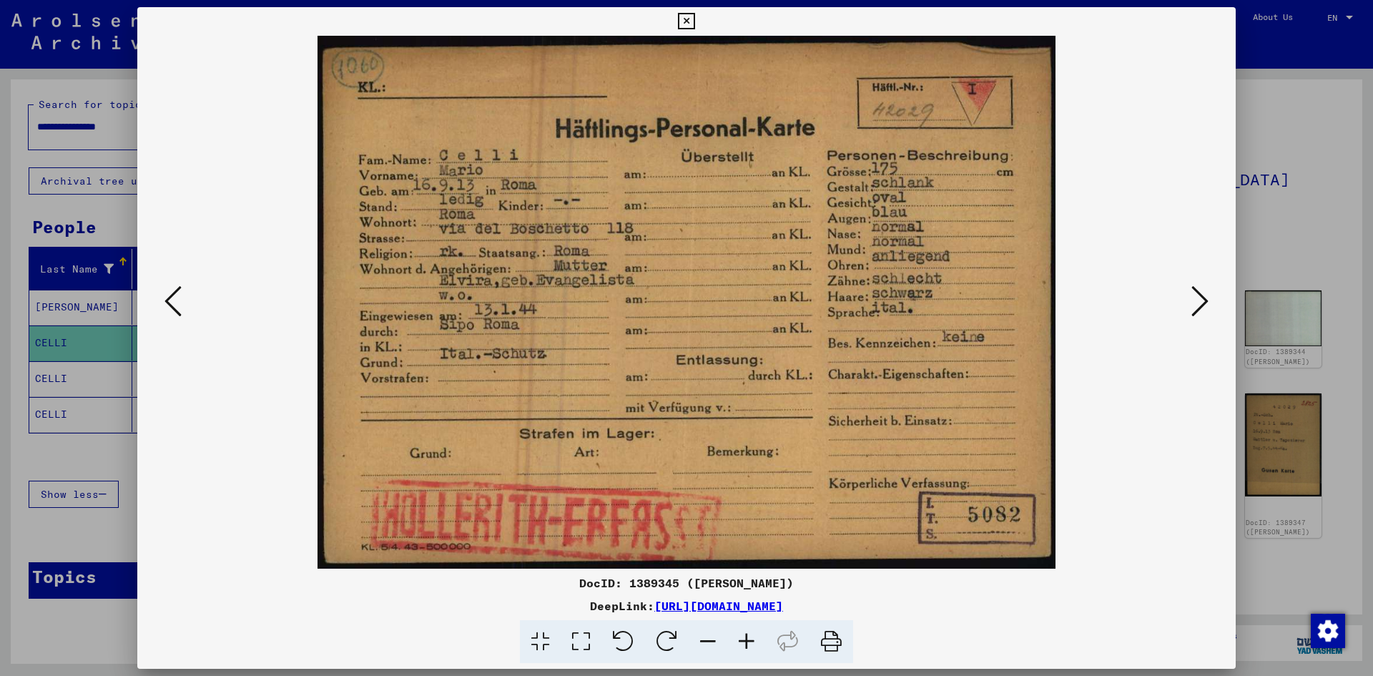
click at [1198, 302] on icon at bounding box center [1199, 301] width 17 height 34
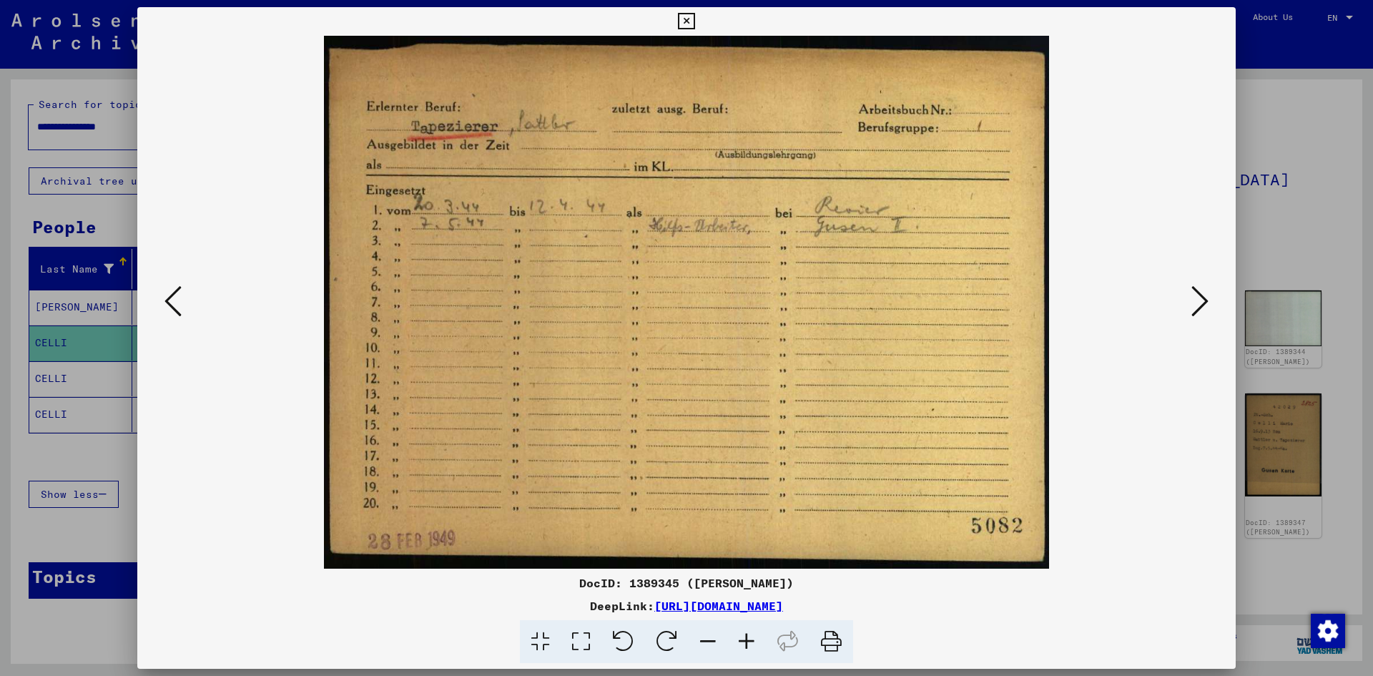
click at [1204, 300] on icon at bounding box center [1199, 301] width 17 height 34
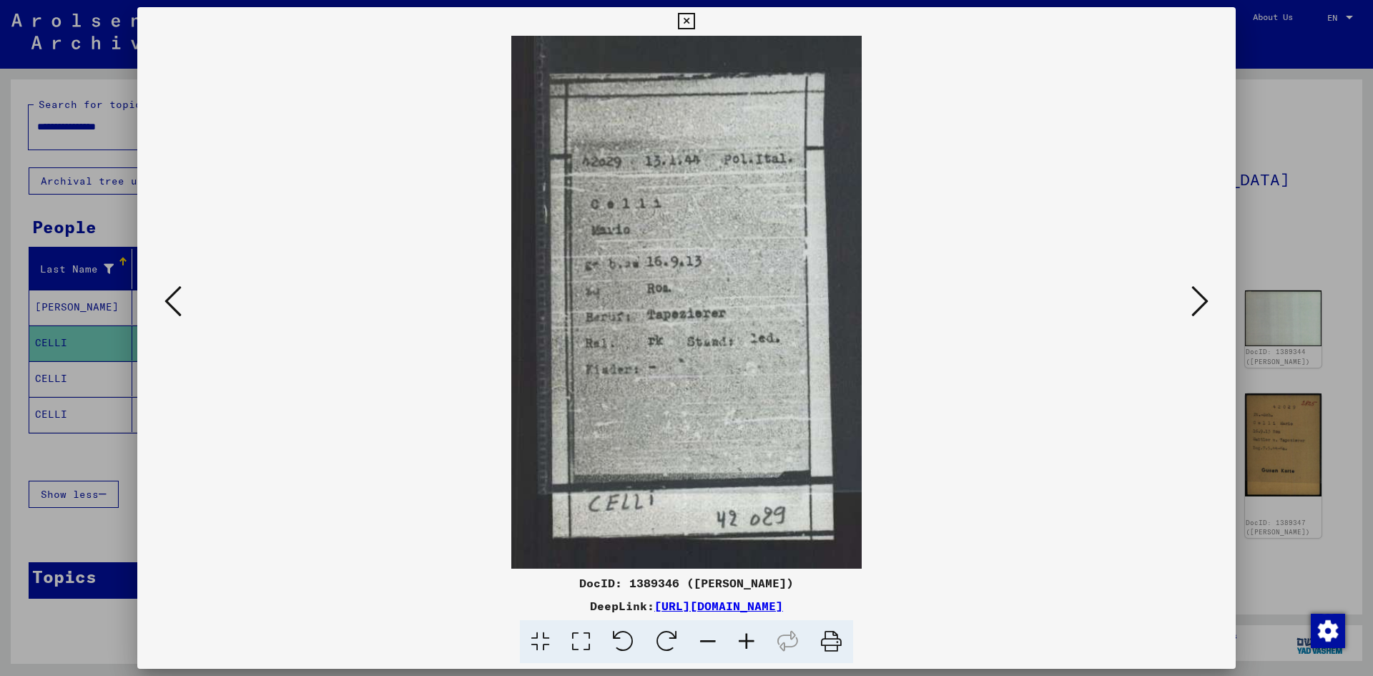
click at [175, 297] on icon at bounding box center [172, 301] width 17 height 34
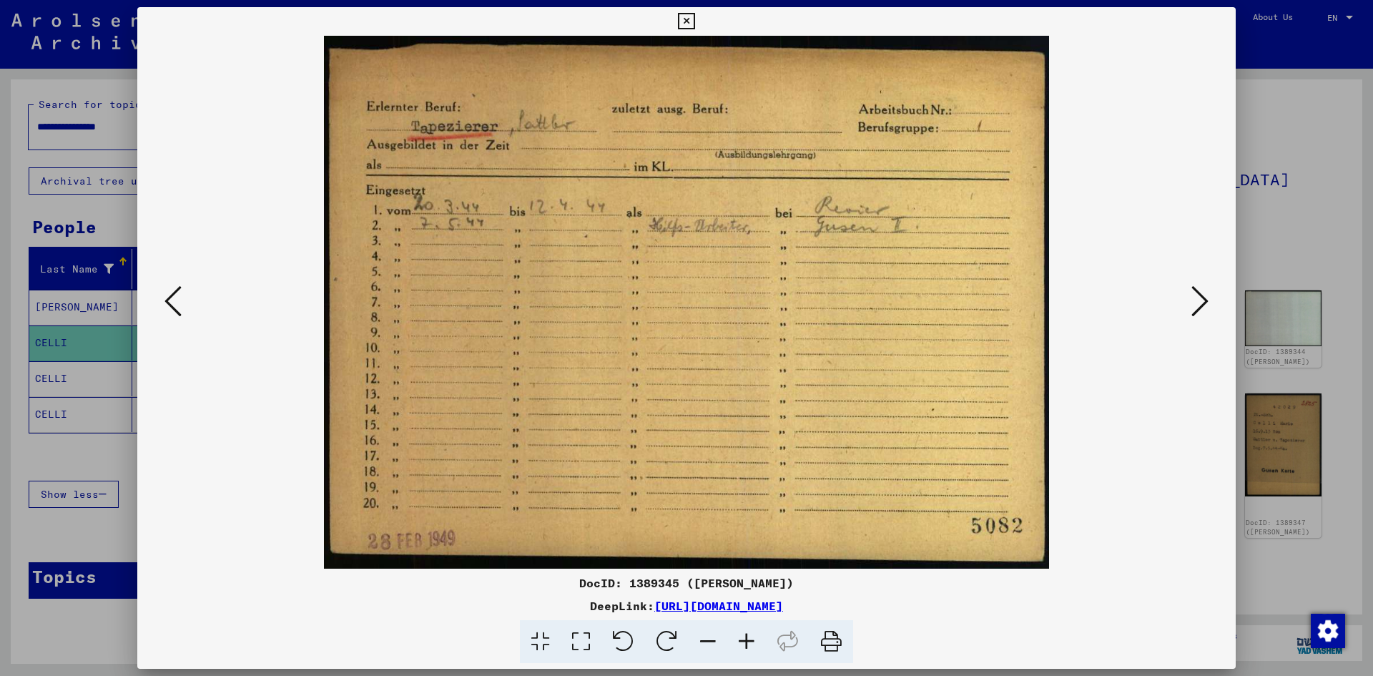
click at [1194, 298] on icon at bounding box center [1199, 301] width 17 height 34
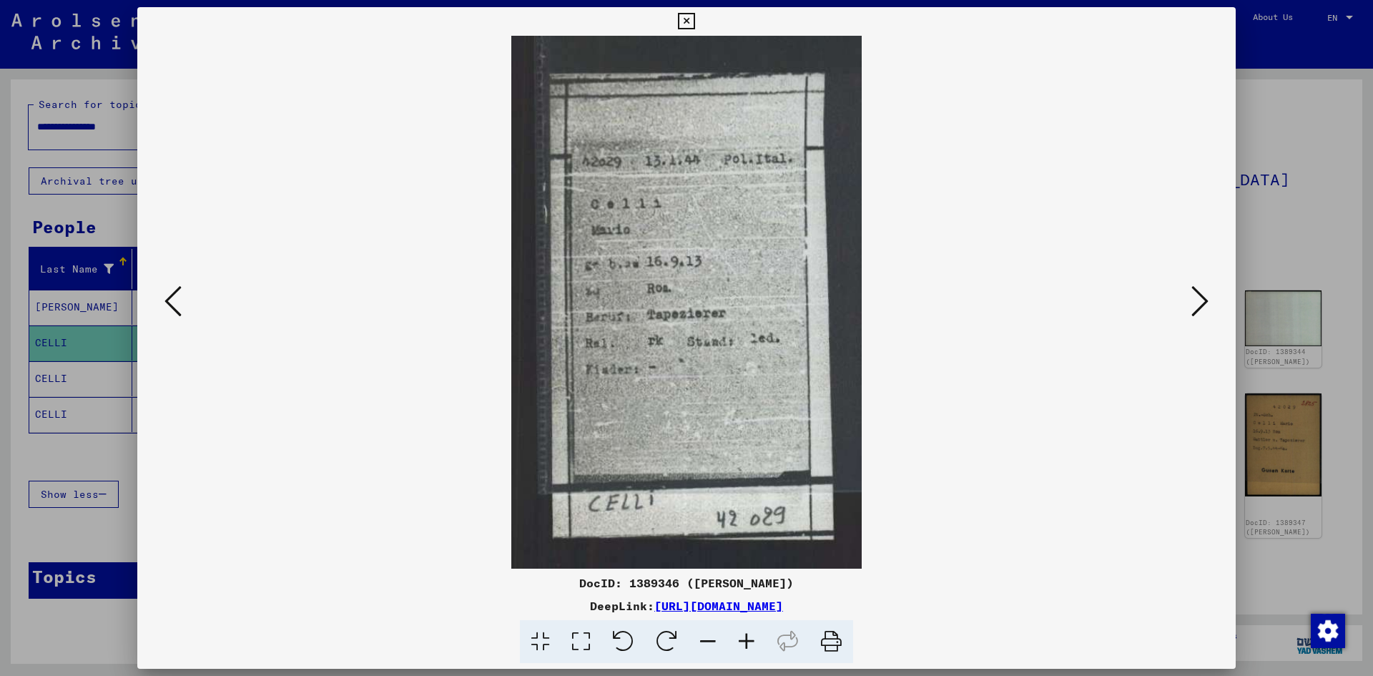
click at [1194, 298] on icon at bounding box center [1199, 301] width 17 height 34
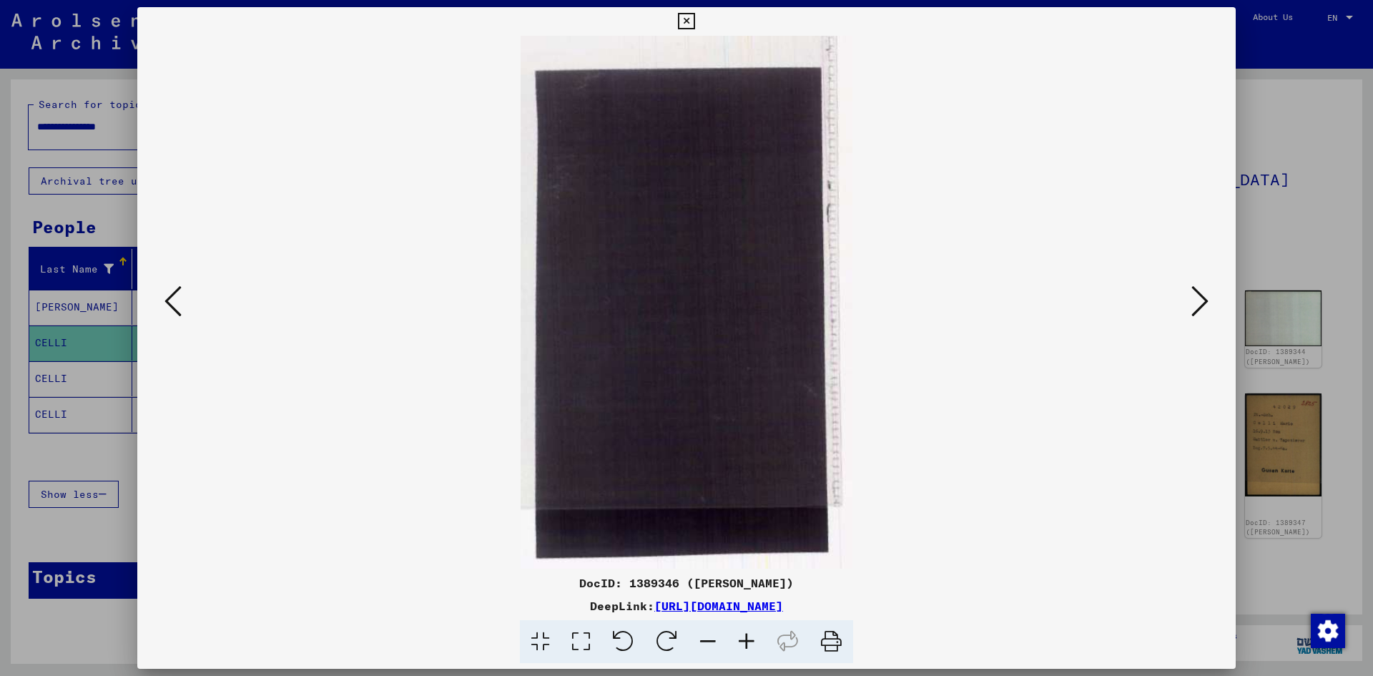
click at [1194, 298] on icon at bounding box center [1199, 301] width 17 height 34
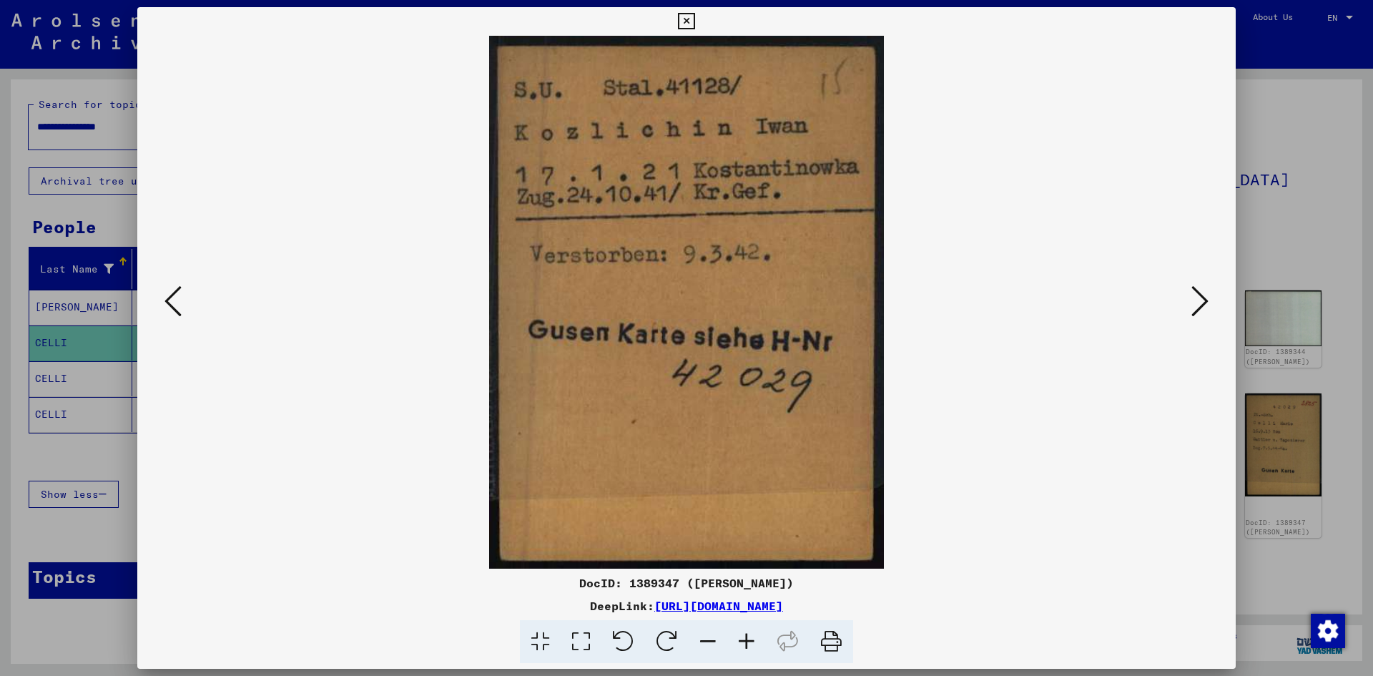
click at [1194, 299] on icon at bounding box center [1199, 301] width 17 height 34
